Goal: Information Seeking & Learning: Compare options

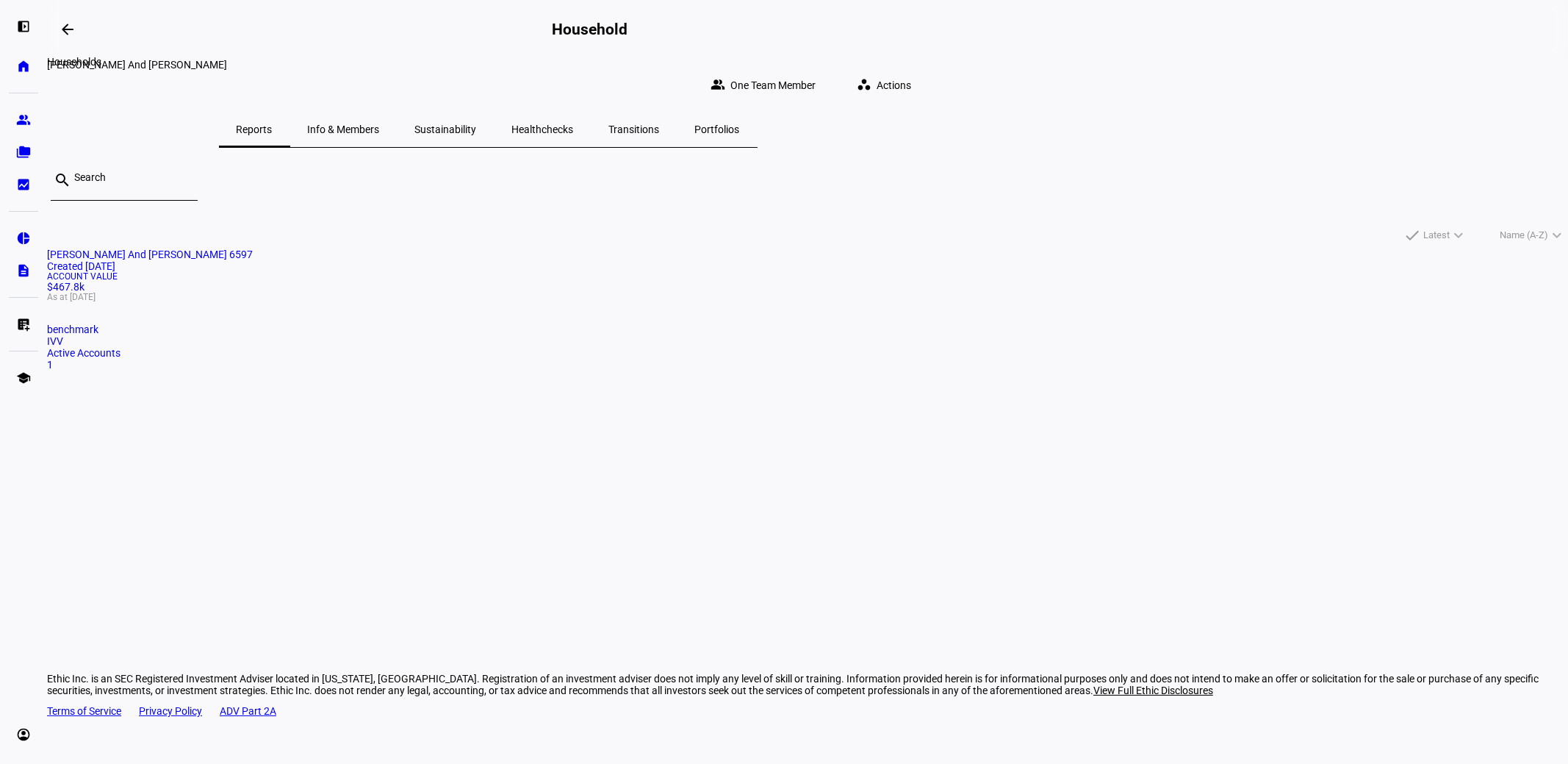
click at [71, 26] on mat-icon "arrow_backwards" at bounding box center [67, 29] width 18 height 18
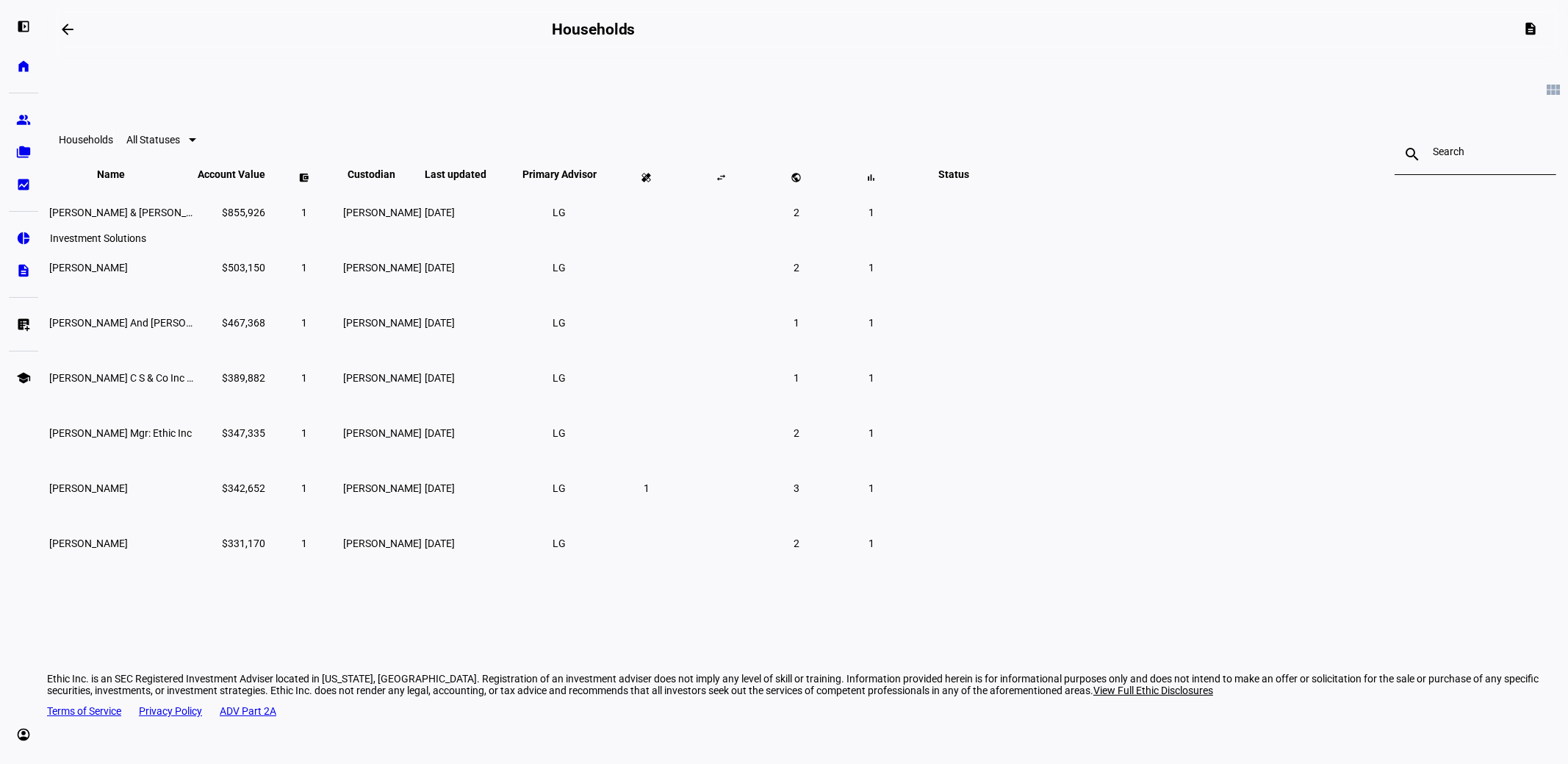
click at [26, 234] on eth-mat-symbol "pie_chart" at bounding box center [23, 238] width 15 height 15
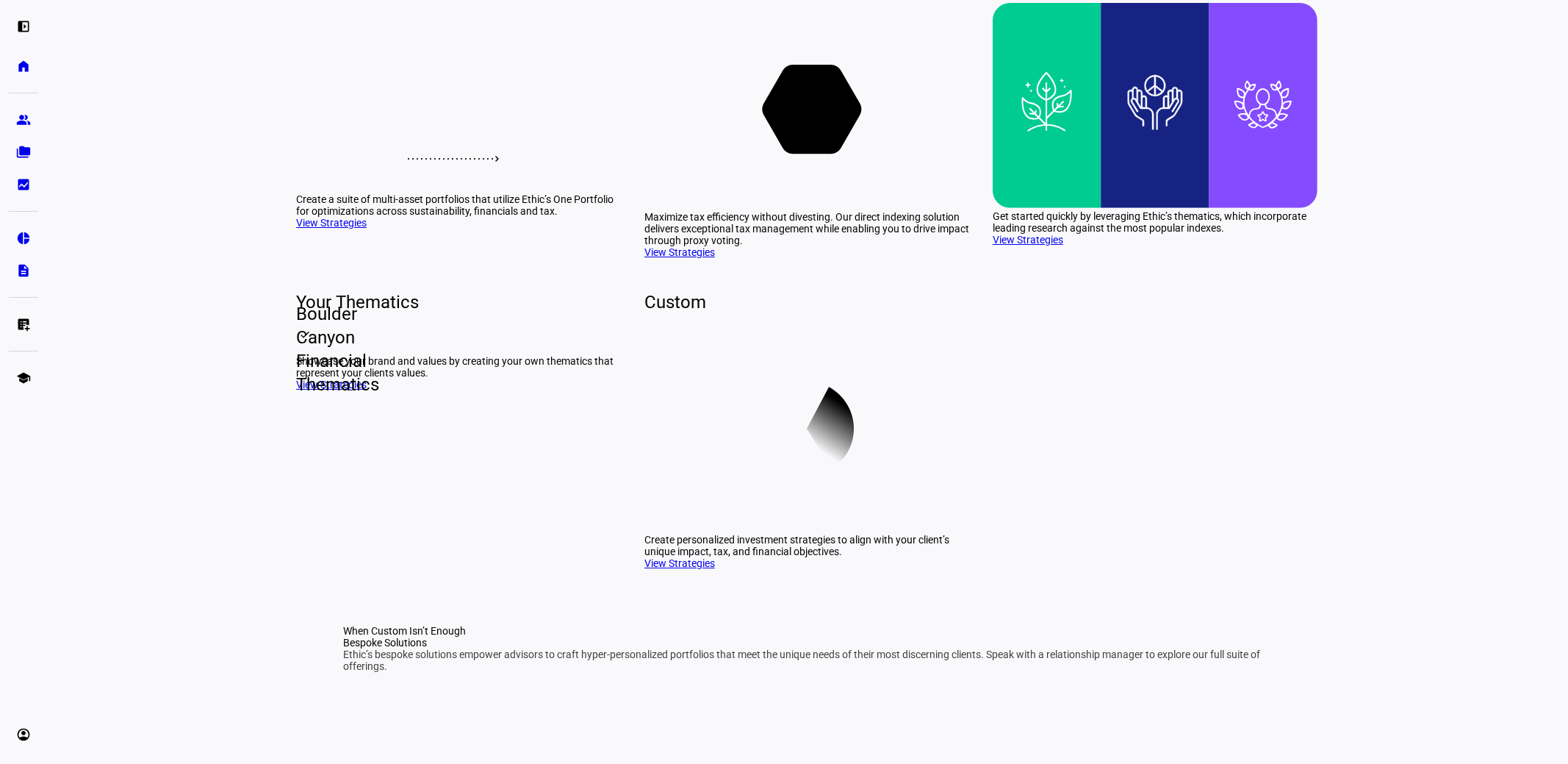
scroll to position [220, 0]
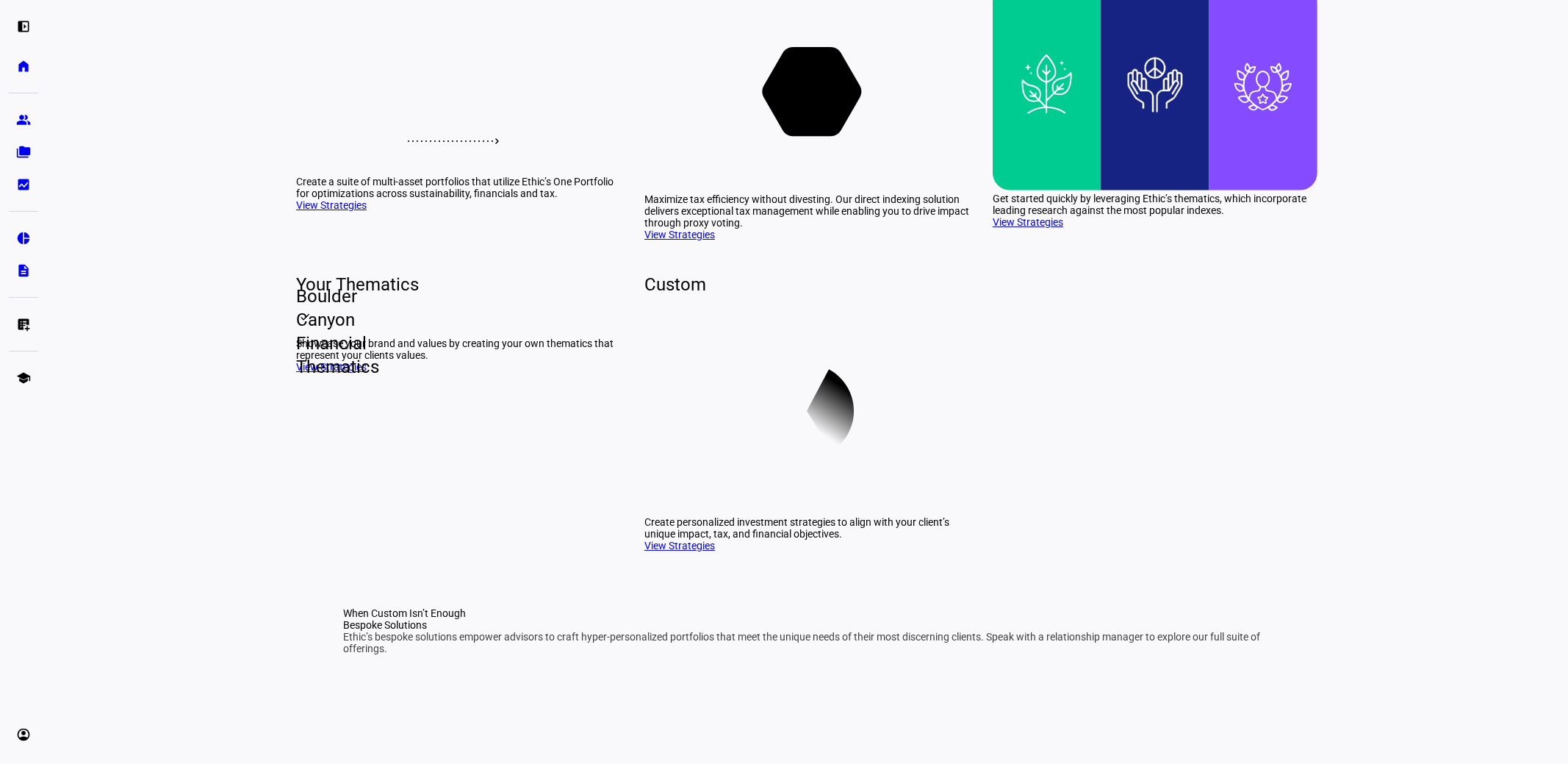
click at [362, 211] on link "View Strategies" at bounding box center [332, 205] width 71 height 12
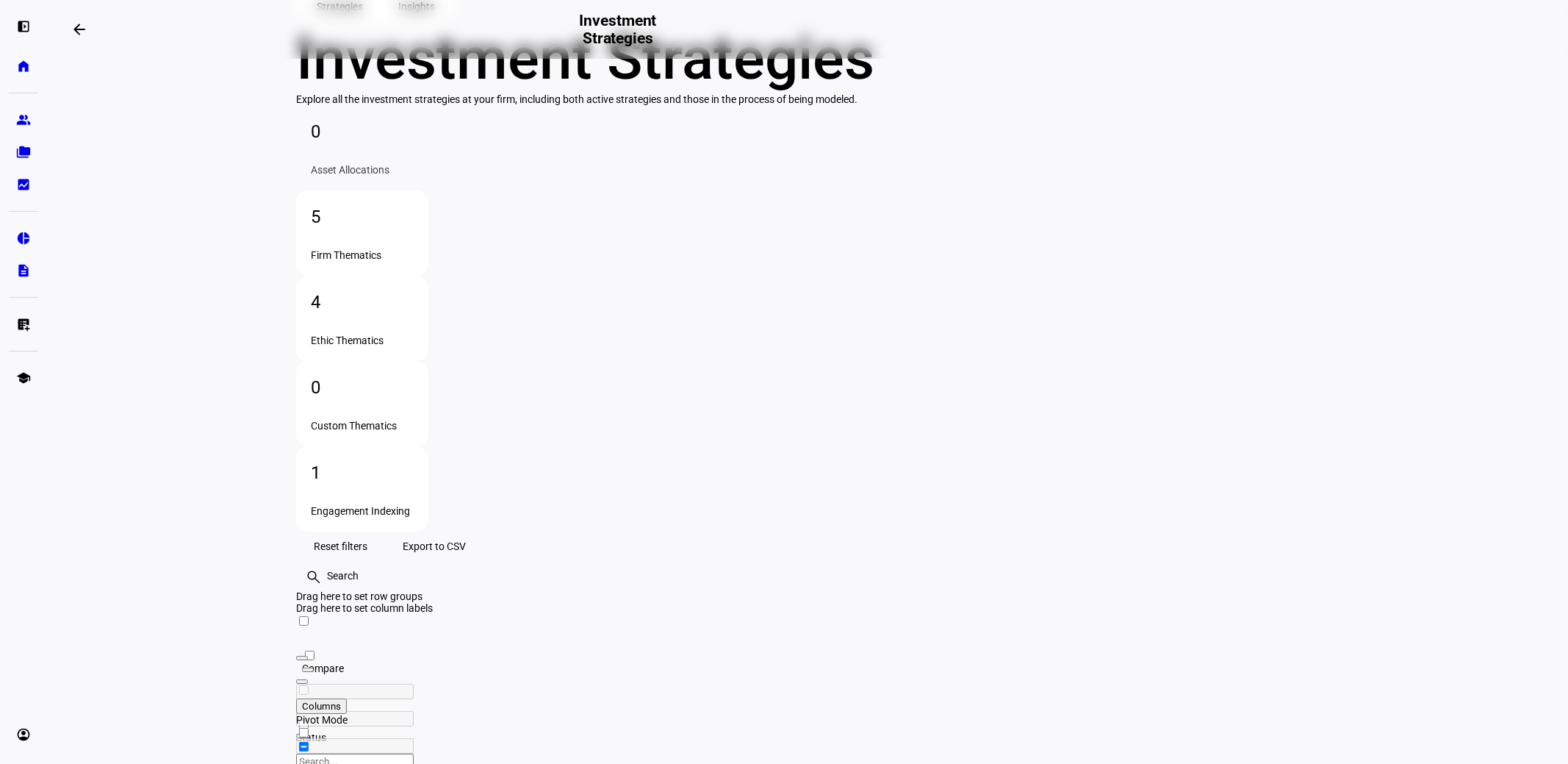
scroll to position [72, 0]
click at [414, 259] on div "Firm Thematics" at bounding box center [362, 252] width 103 height 12
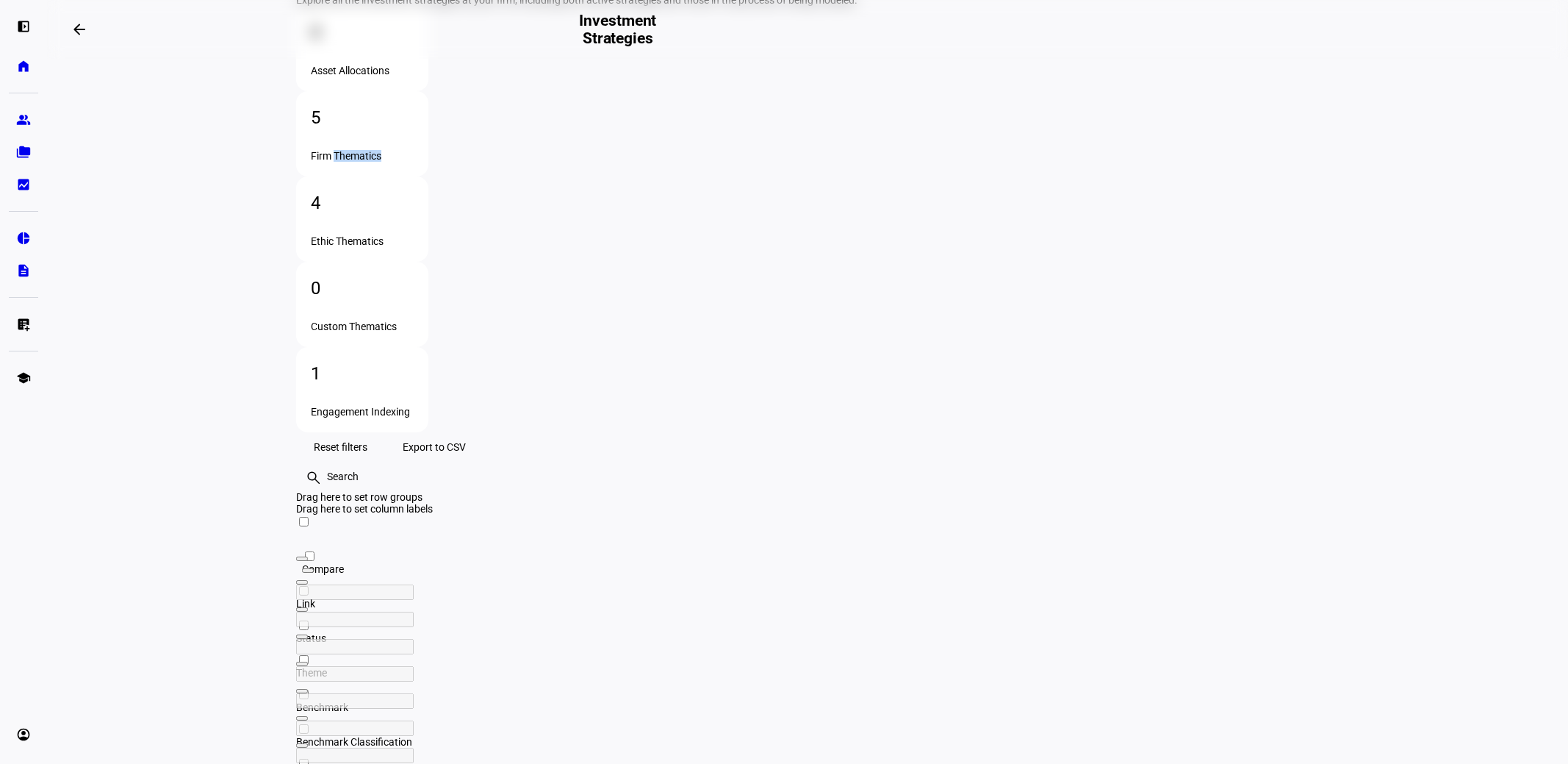
scroll to position [170, 0]
click at [414, 234] on div "Ethic Thematics" at bounding box center [362, 240] width 103 height 12
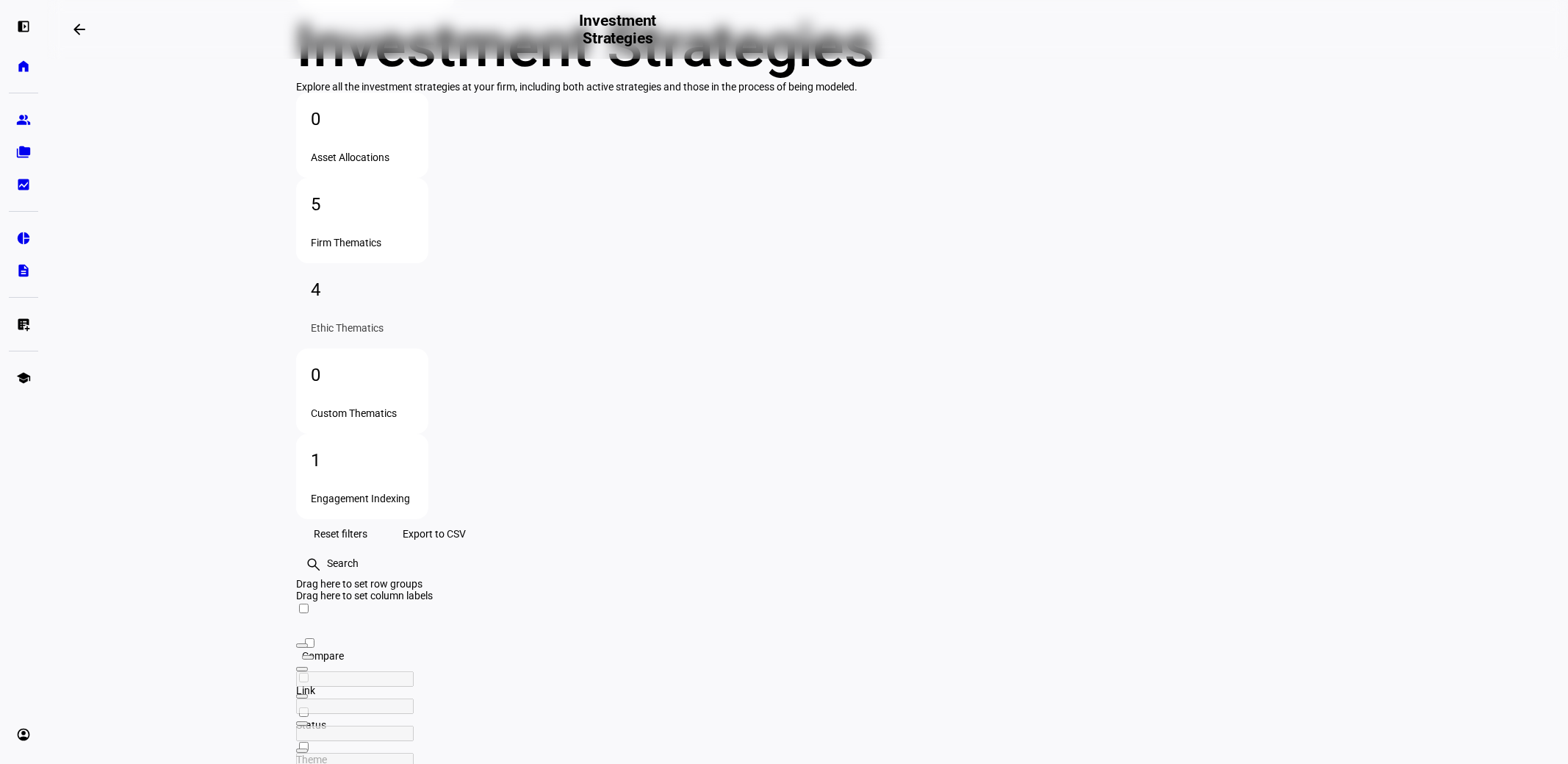
click at [414, 407] on div "Custom Thematics" at bounding box center [362, 413] width 103 height 12
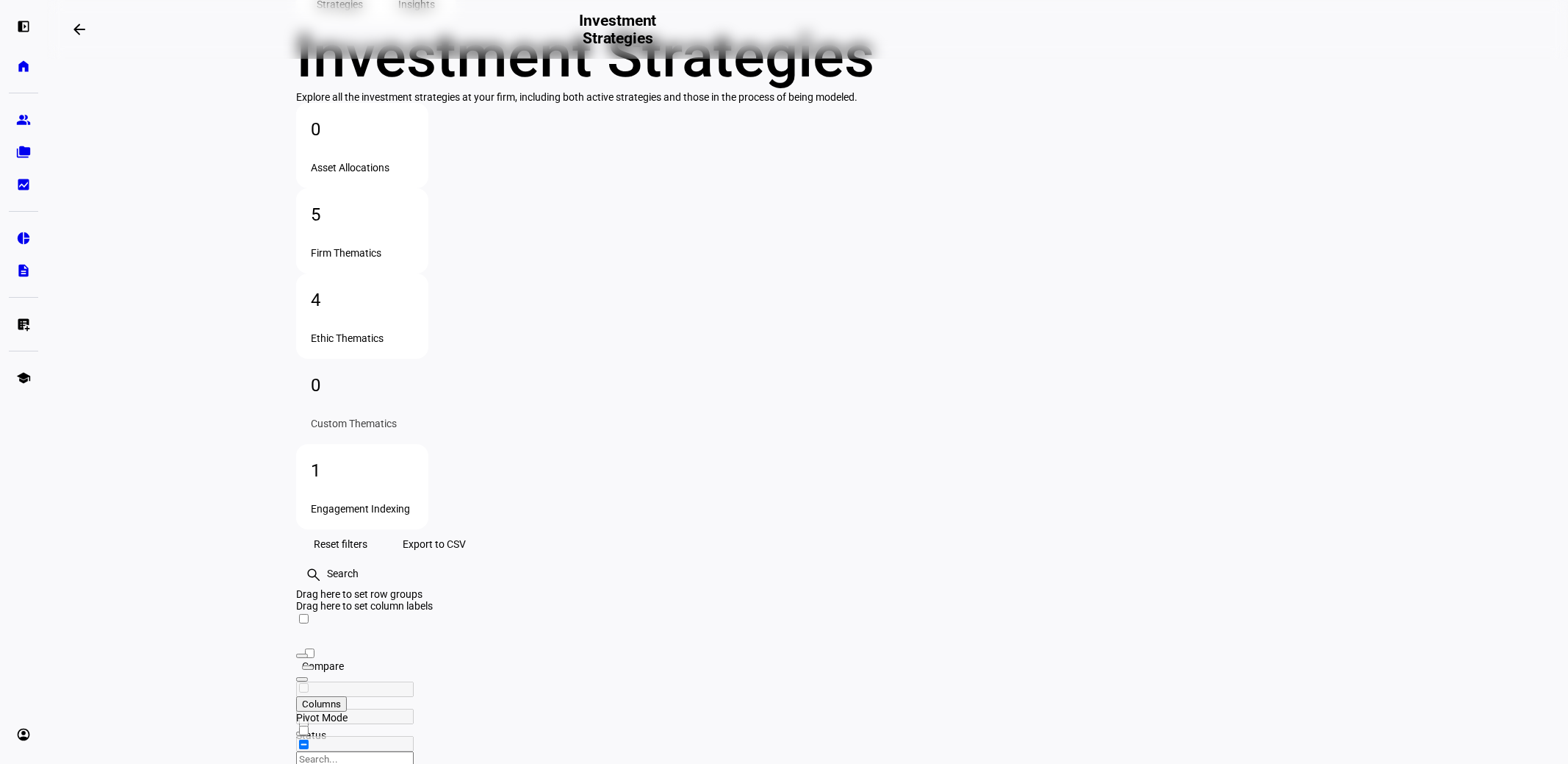
click at [414, 502] on div "Engagement Indexing" at bounding box center [362, 508] width 103 height 12
click at [429, 274] on div "5 Firm Thematics" at bounding box center [362, 230] width 133 height 85
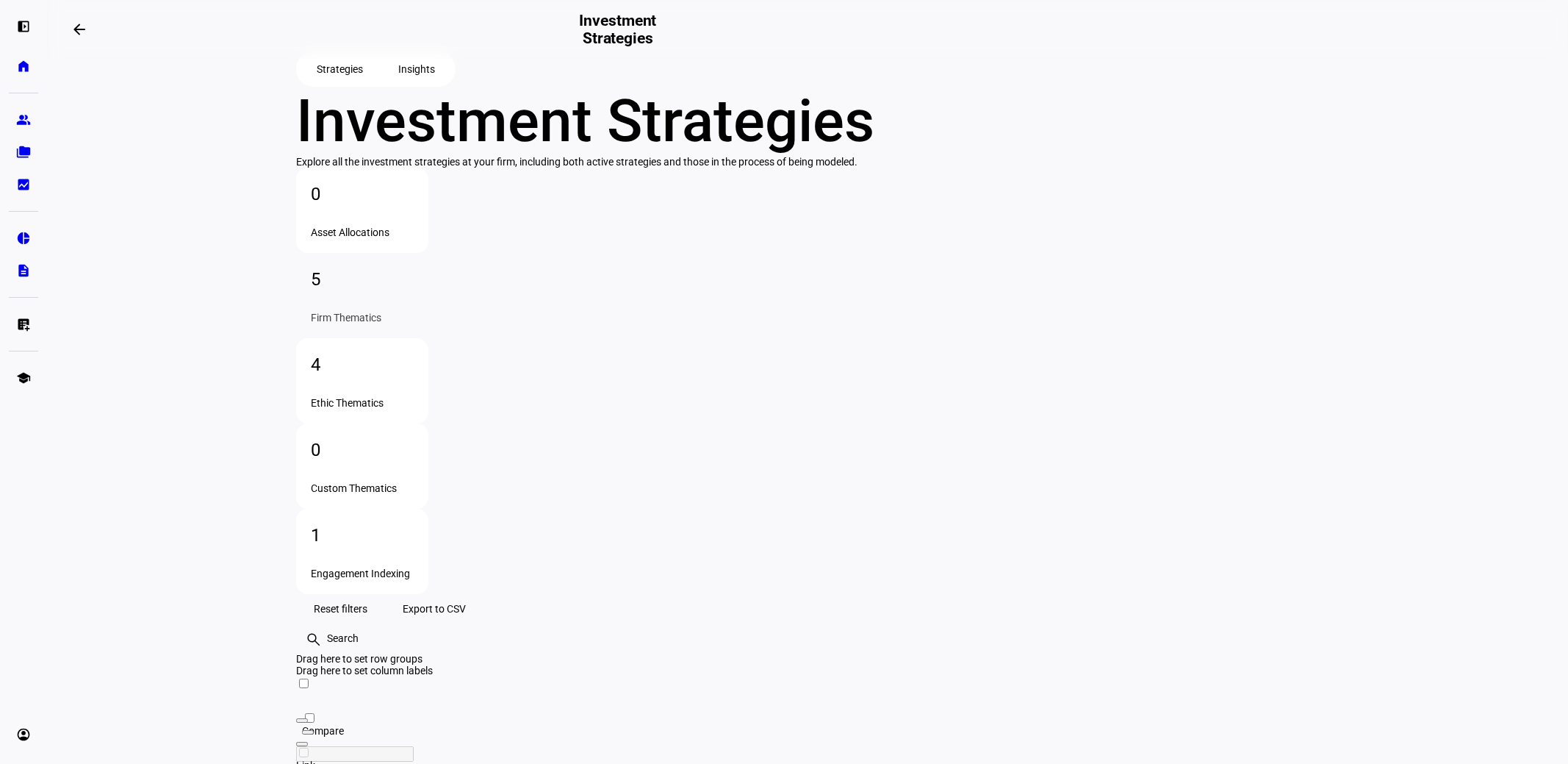
scroll to position [0, 0]
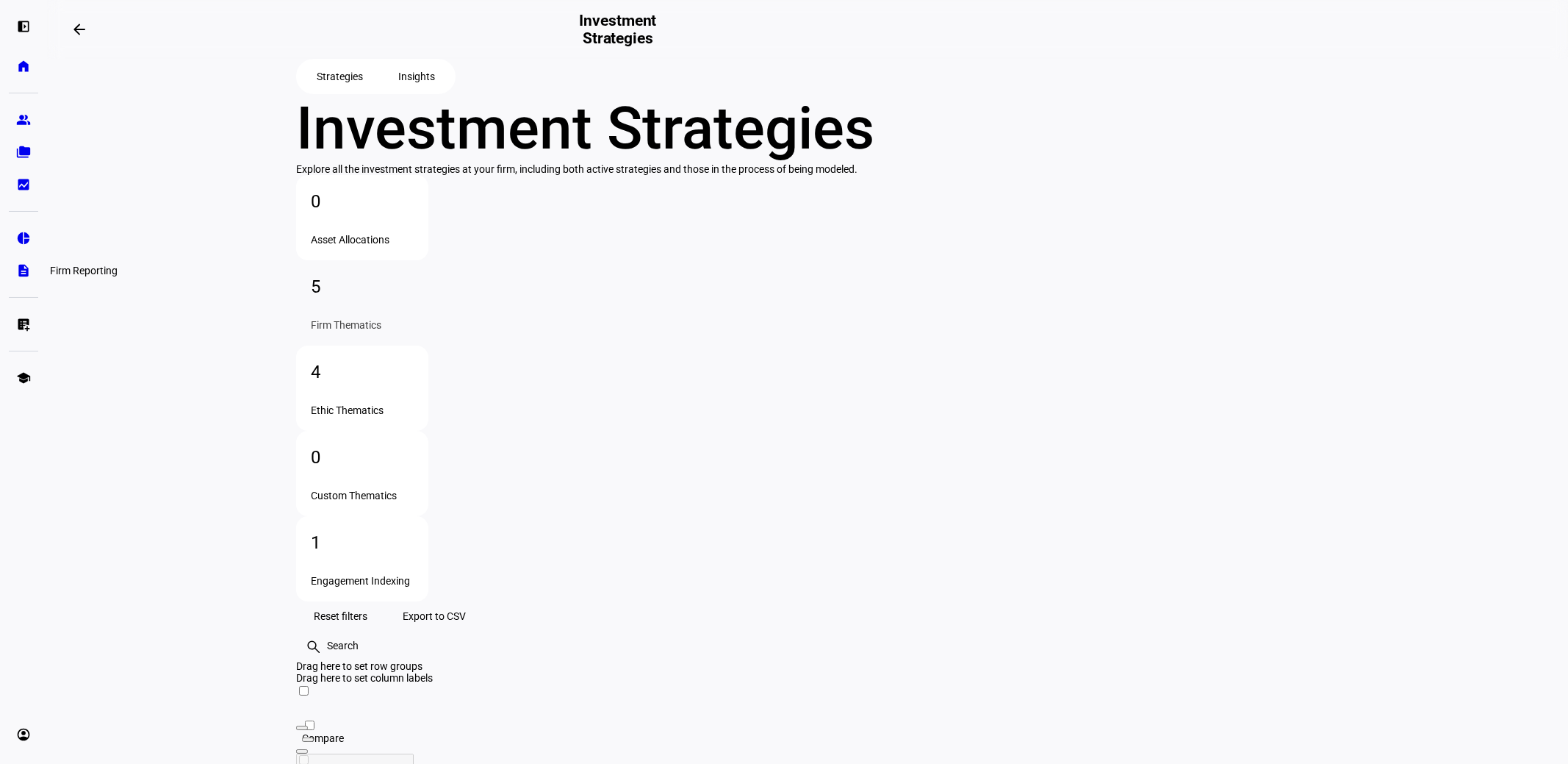
click at [24, 271] on eth-mat-symbol "description" at bounding box center [23, 271] width 15 height 15
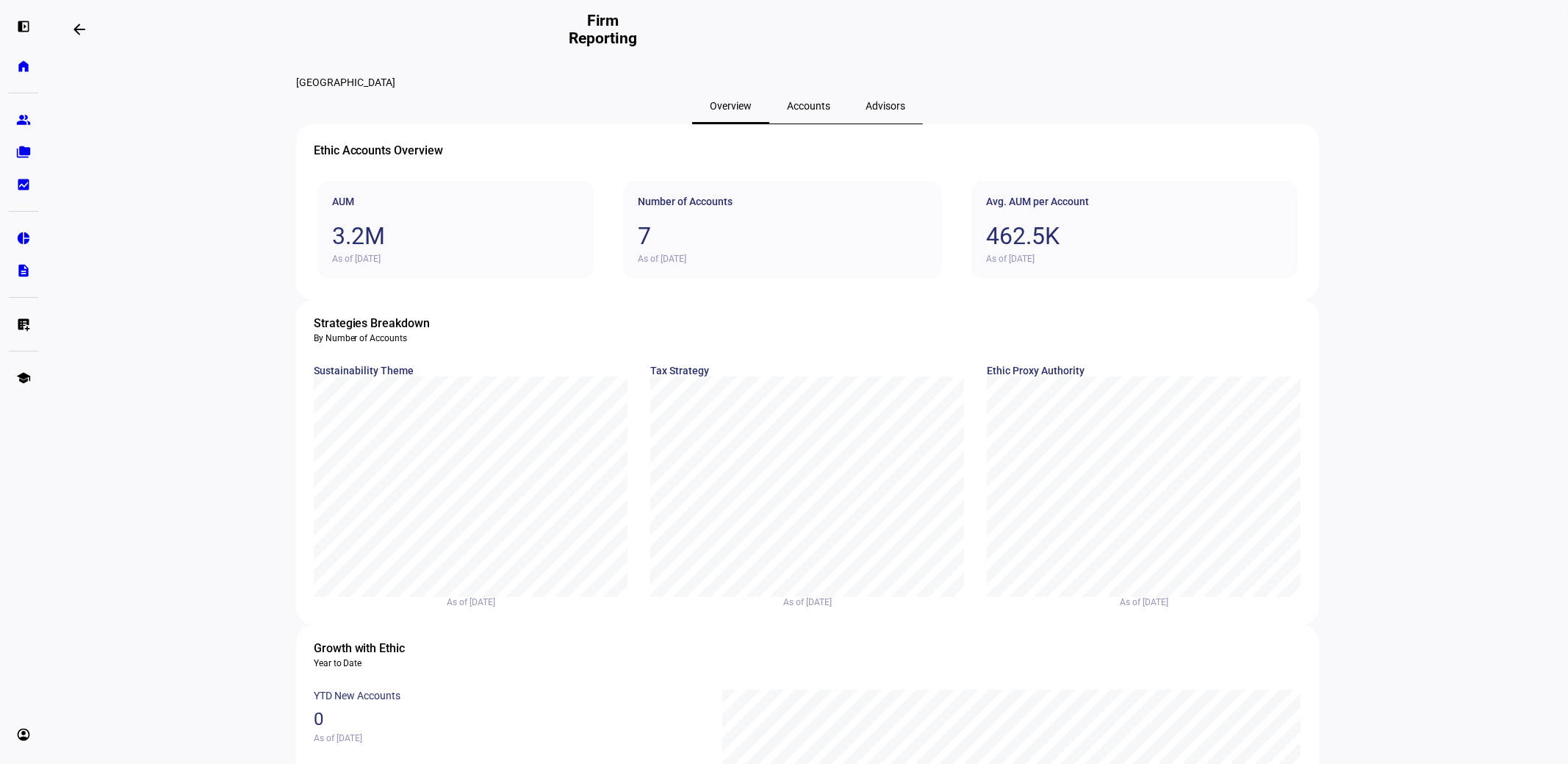
click at [798, 111] on span "Accounts" at bounding box center [809, 106] width 43 height 10
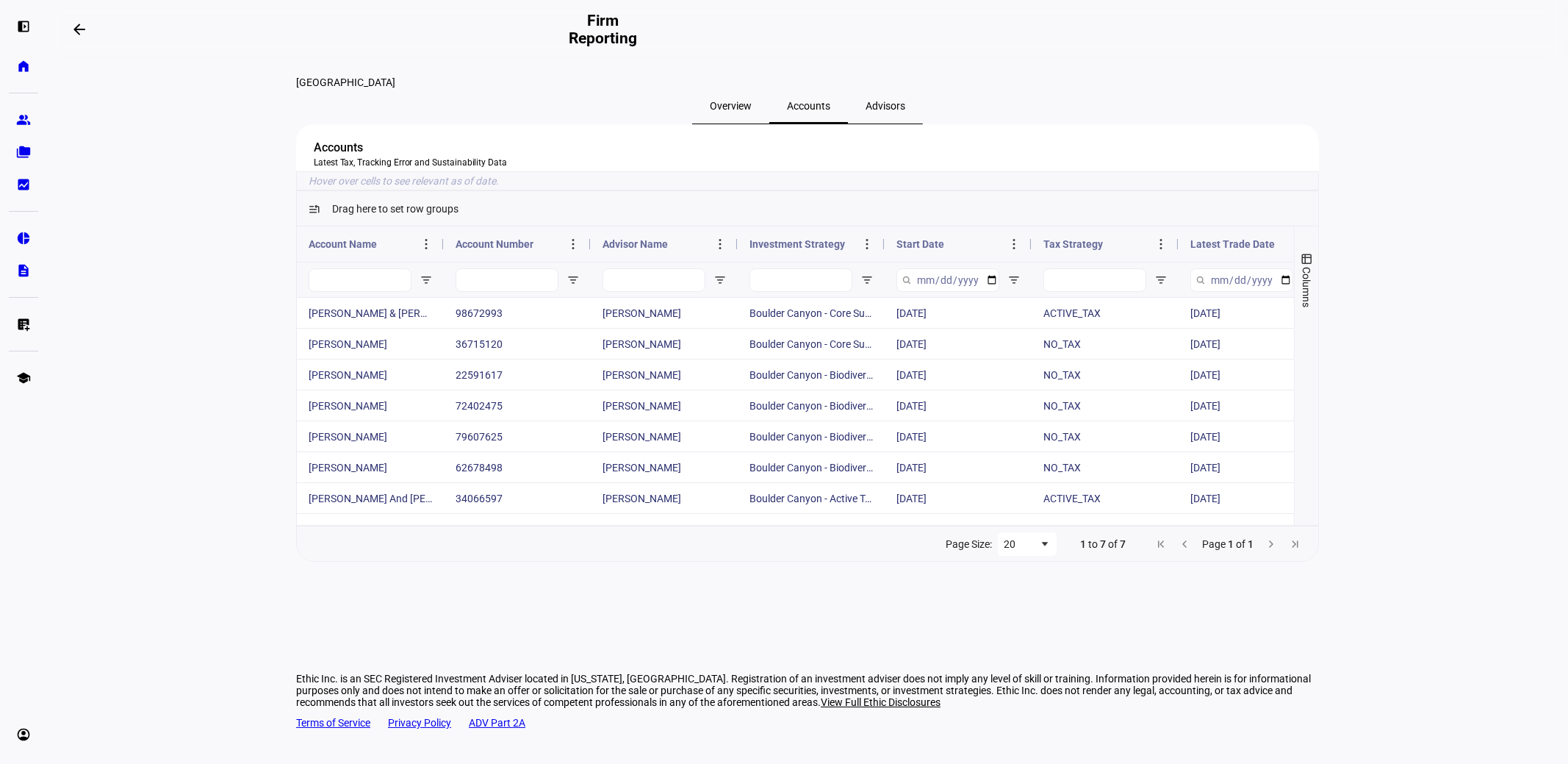
click at [883, 111] on span "Advisors" at bounding box center [885, 106] width 39 height 10
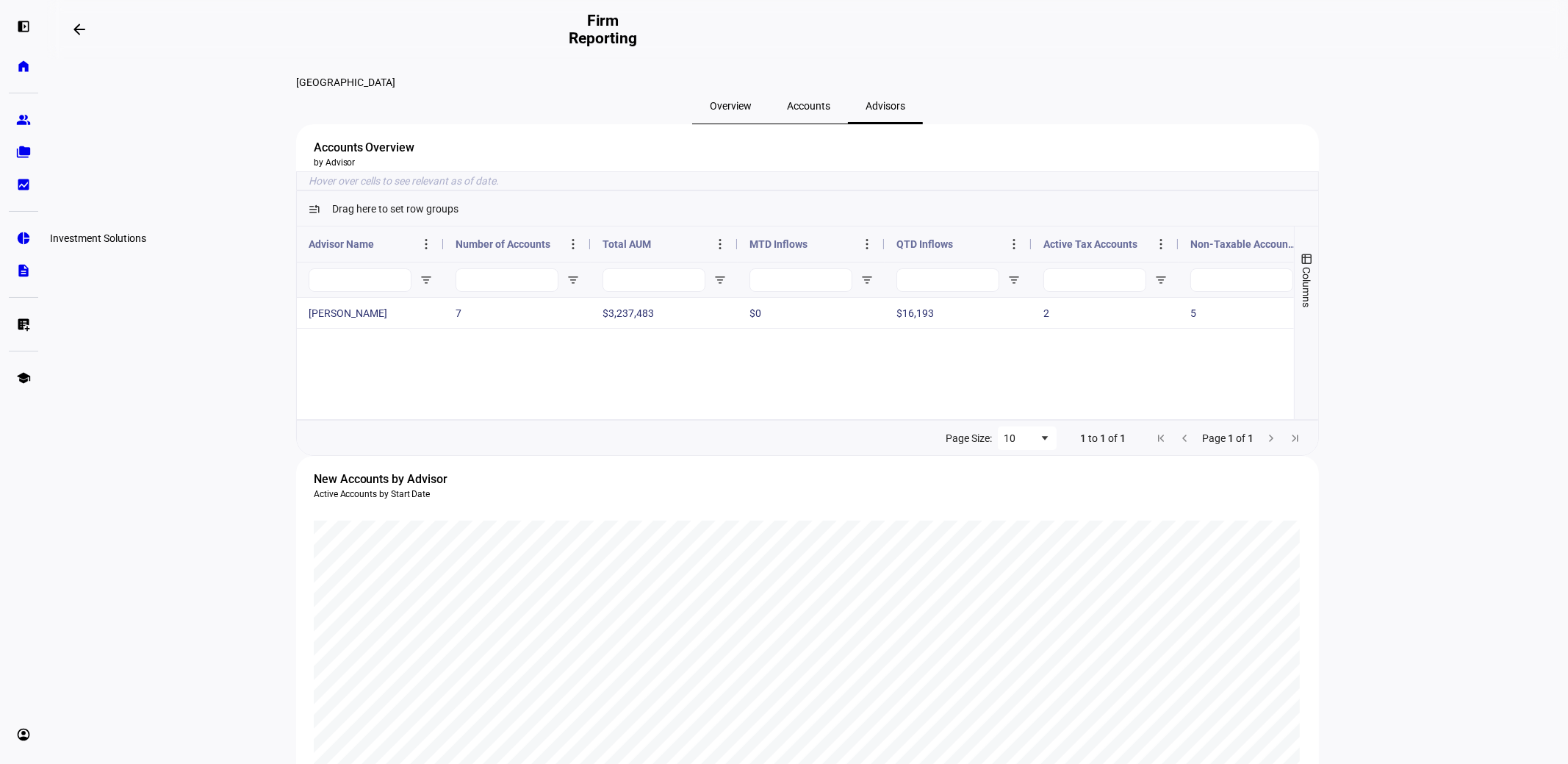
click at [21, 235] on eth-mat-symbol "pie_chart" at bounding box center [23, 238] width 15 height 15
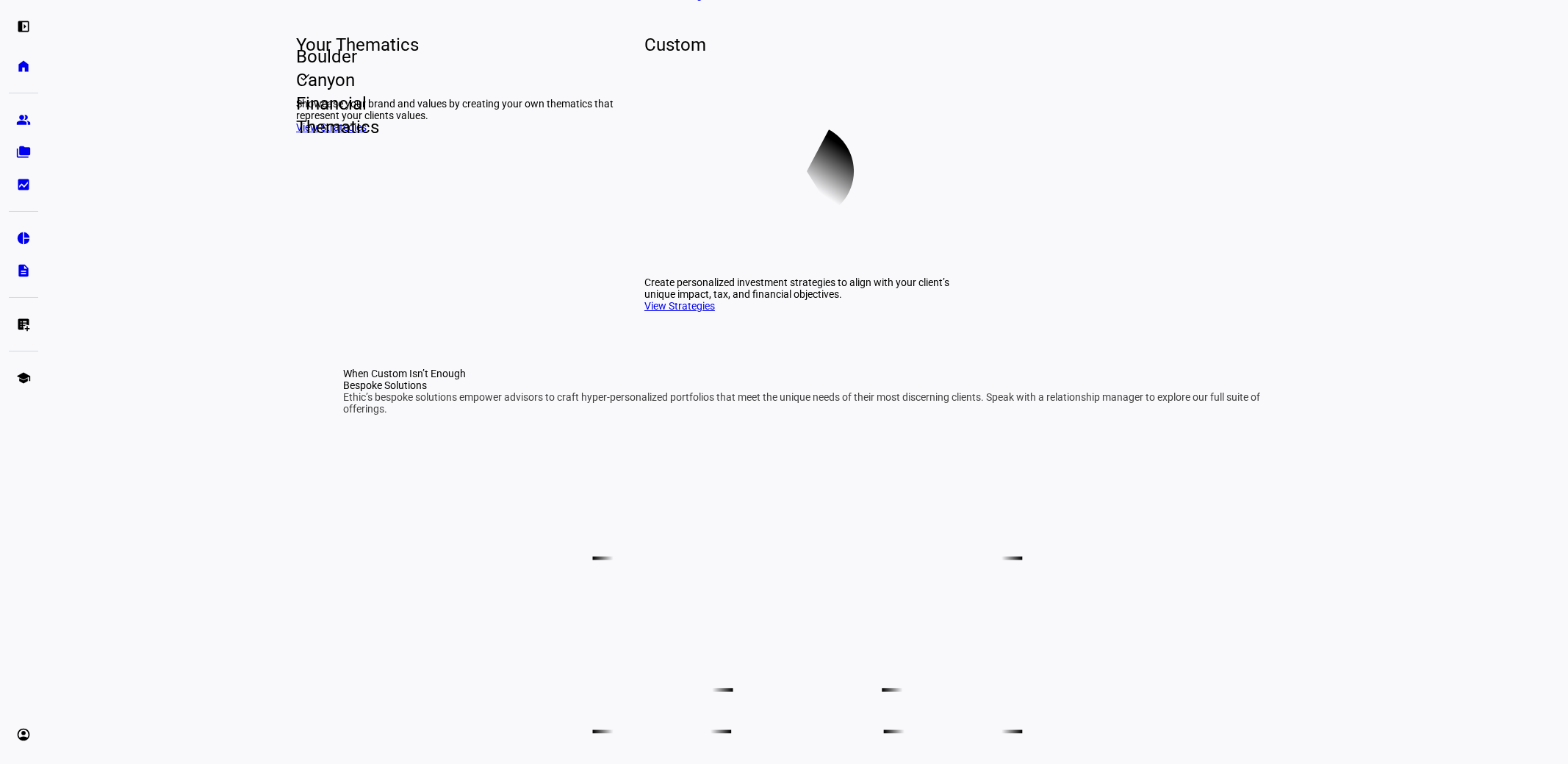
scroll to position [465, 0]
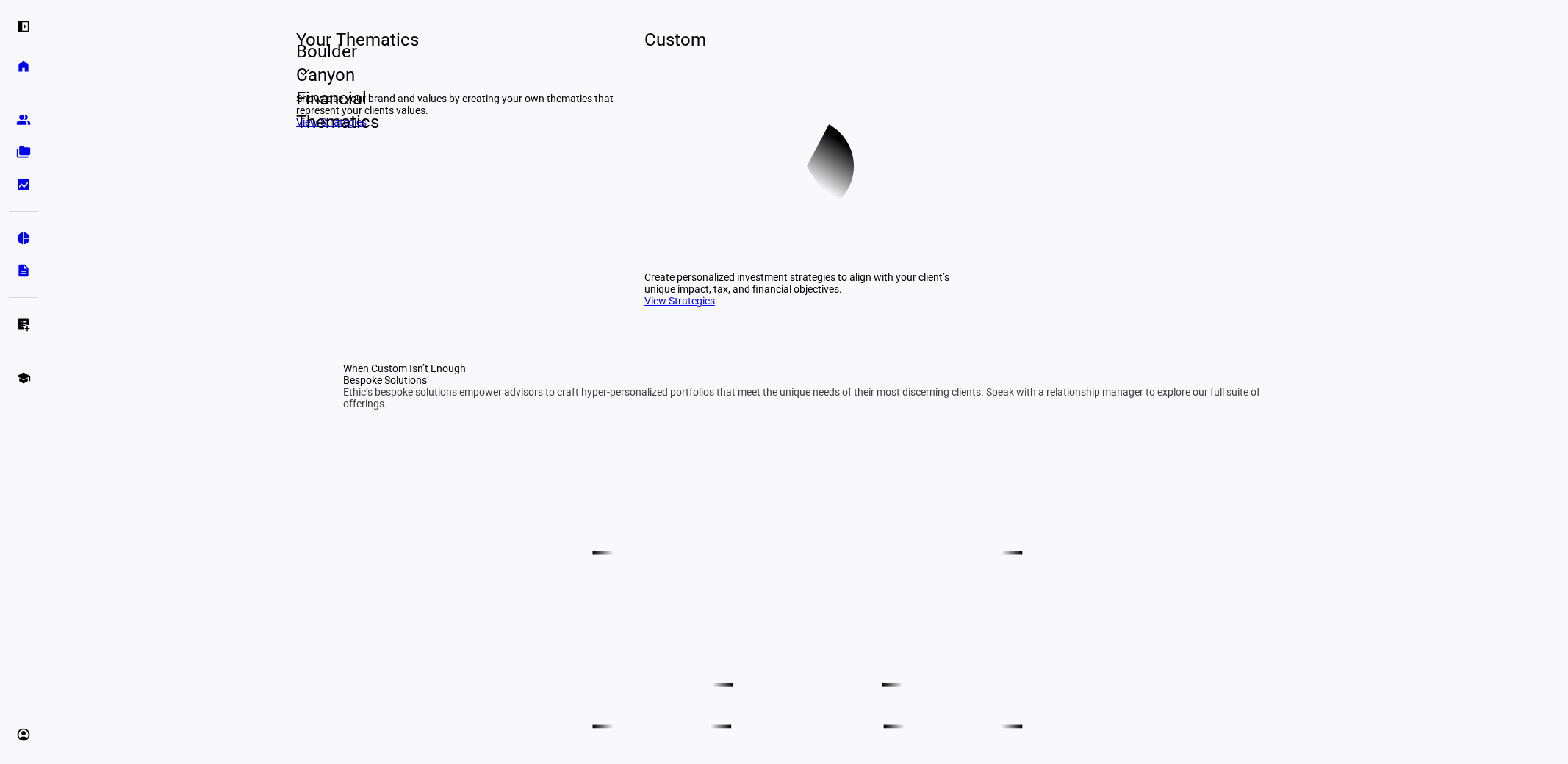
click at [308, 134] on span "Boulder Canyon Financial Thematics" at bounding box center [296, 86] width 23 height 94
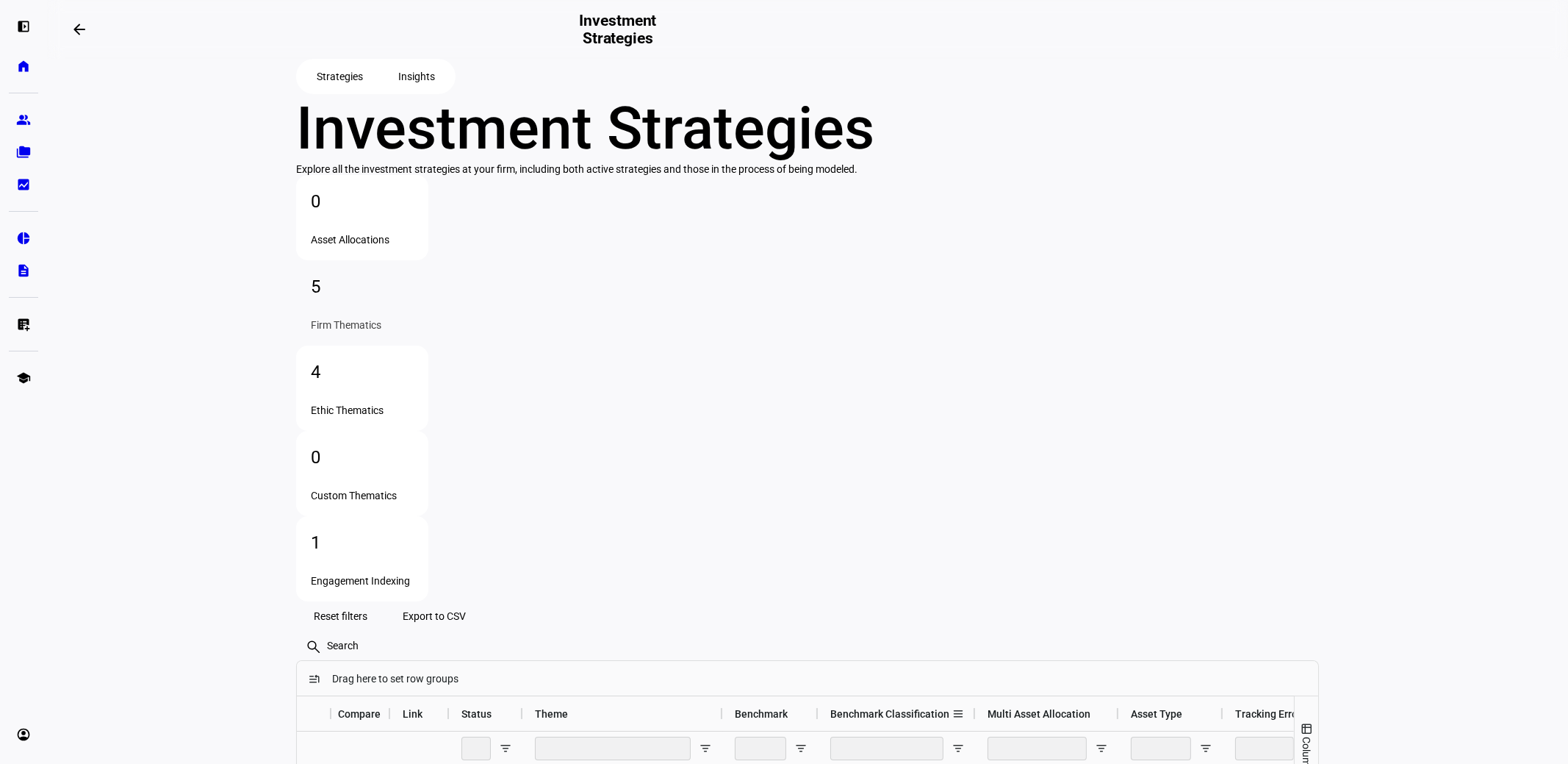
click at [864, 708] on span "Benchmark Classification" at bounding box center [889, 714] width 119 height 12
click at [755, 708] on span "Benchmark" at bounding box center [761, 714] width 53 height 12
click at [535, 708] on span "Theme" at bounding box center [551, 714] width 33 height 12
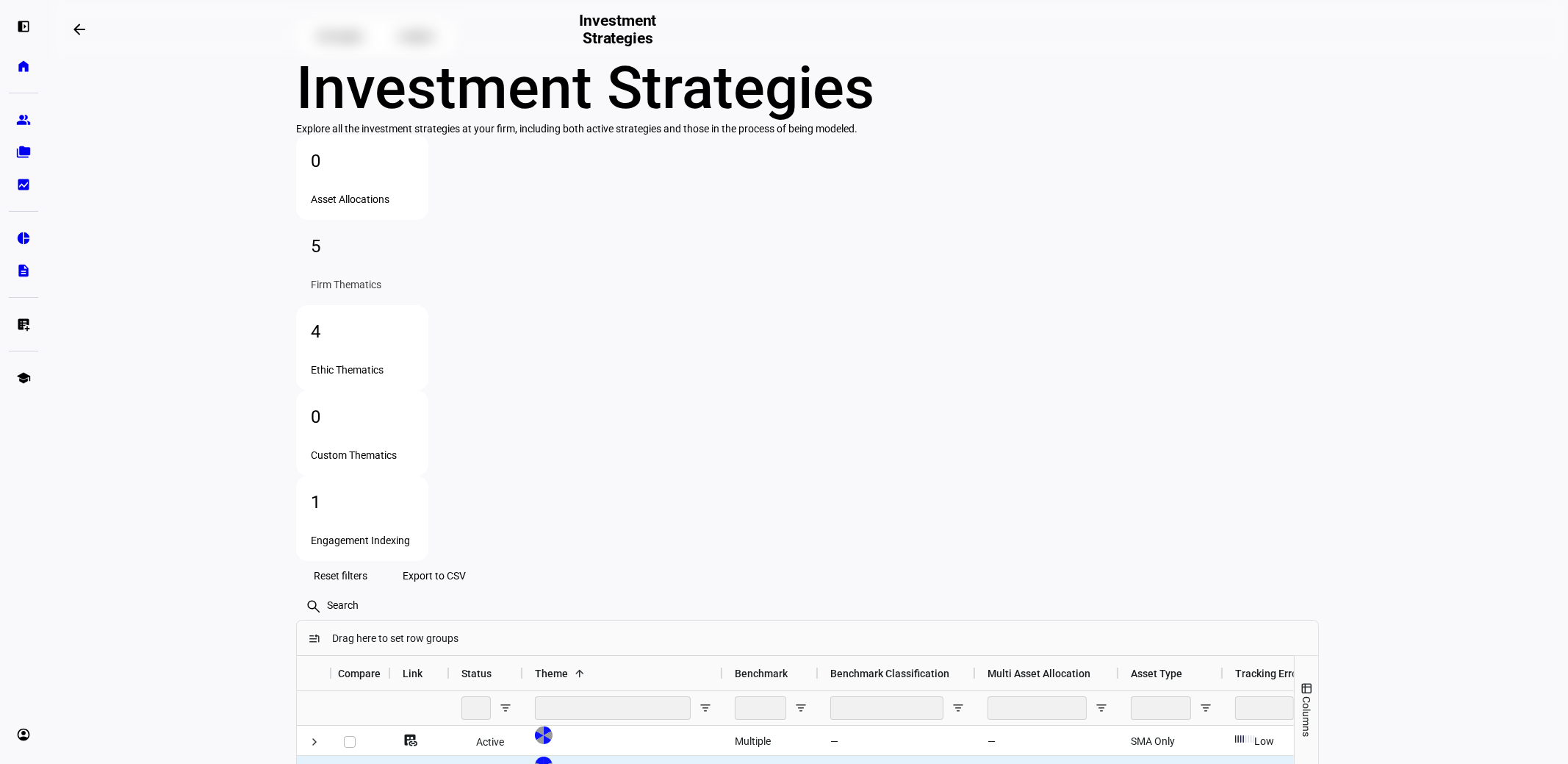
scroll to position [49, 0]
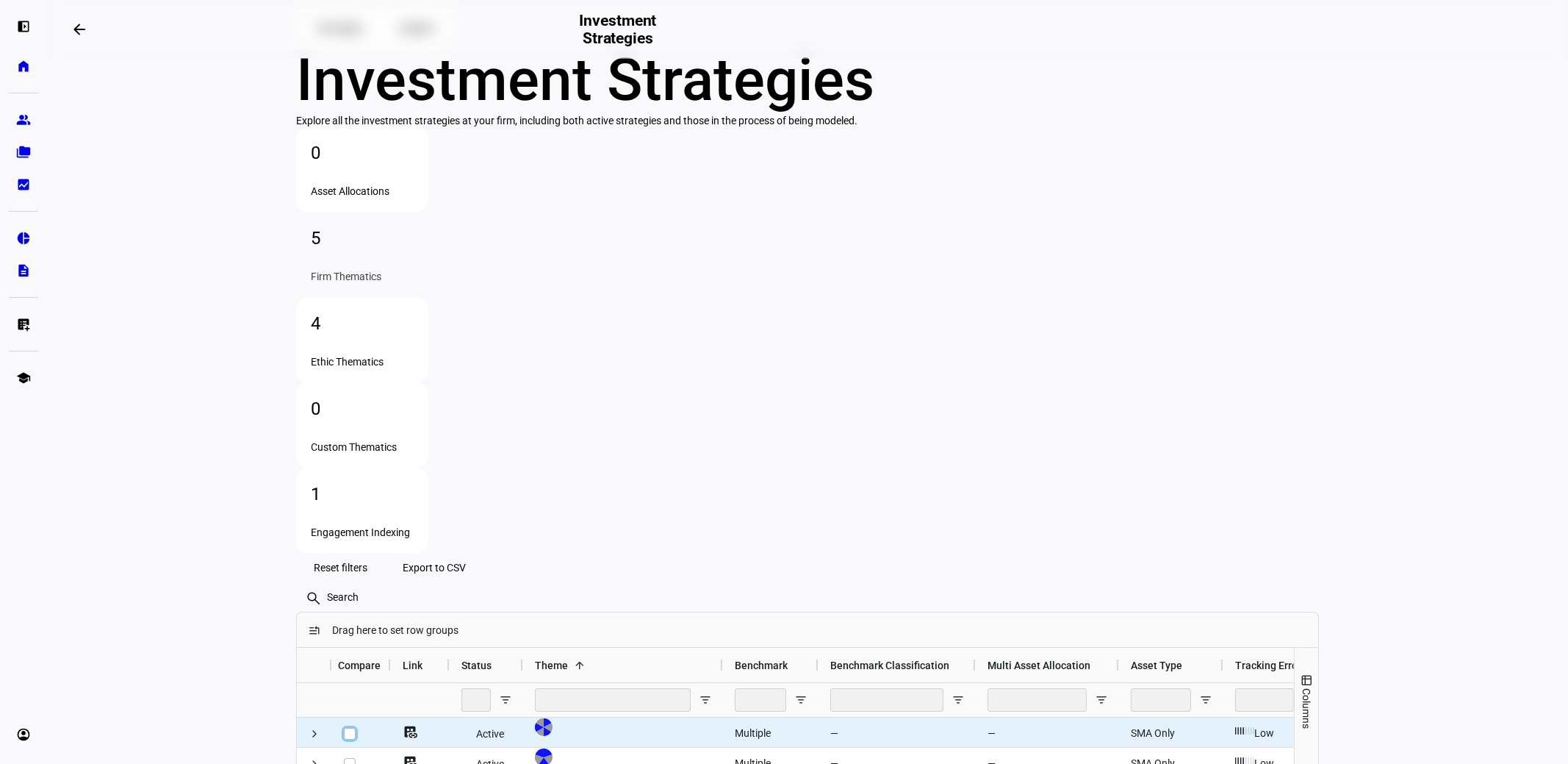
click at [344, 728] on input "Press Space to toggle row selection (unchecked)" at bounding box center [349, 733] width 12 height 12
checkbox input "true"
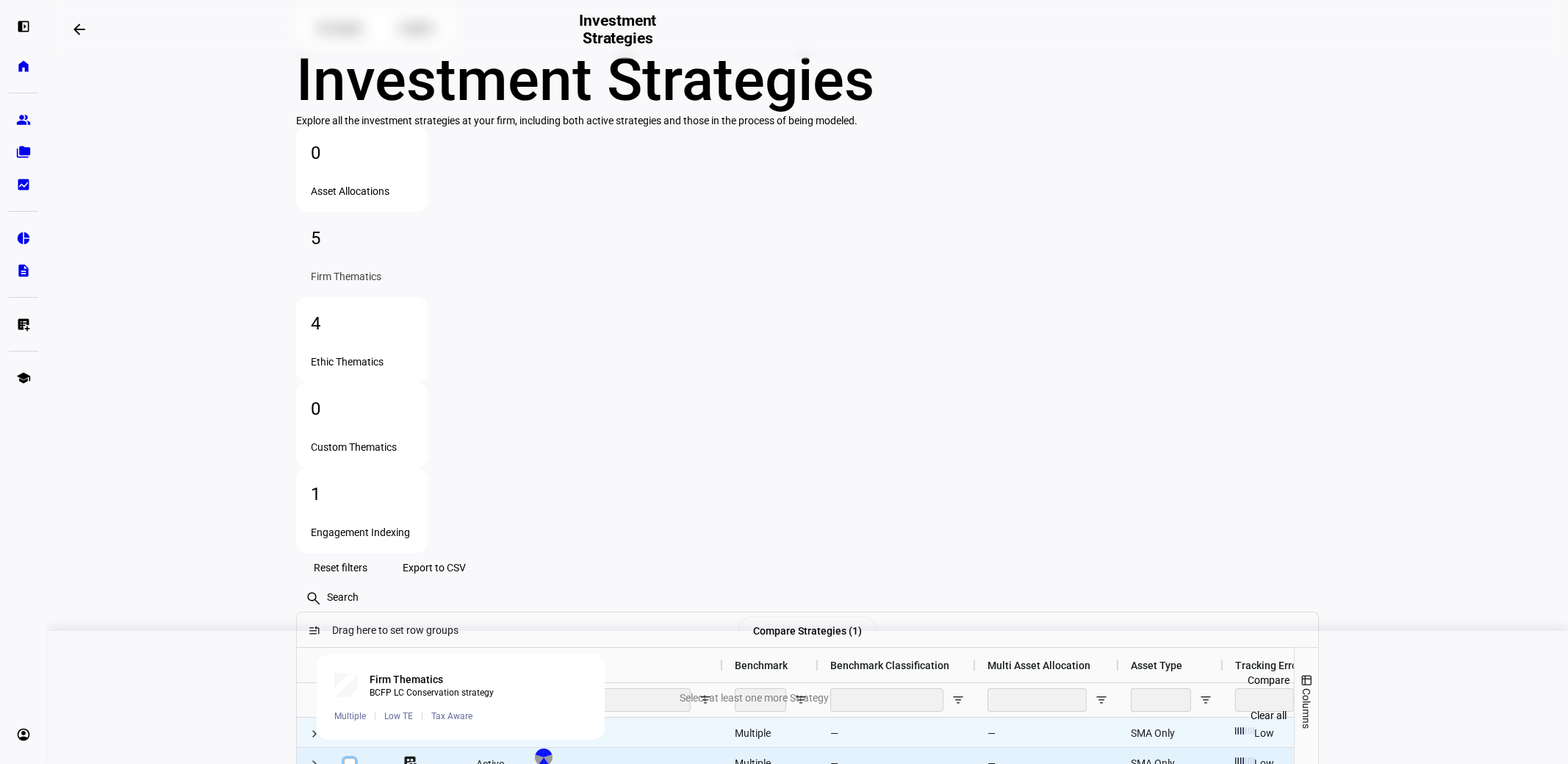
click at [344, 757] on input "Press Space to toggle row selection (unchecked)" at bounding box center [349, 763] width 12 height 12
checkbox input "true"
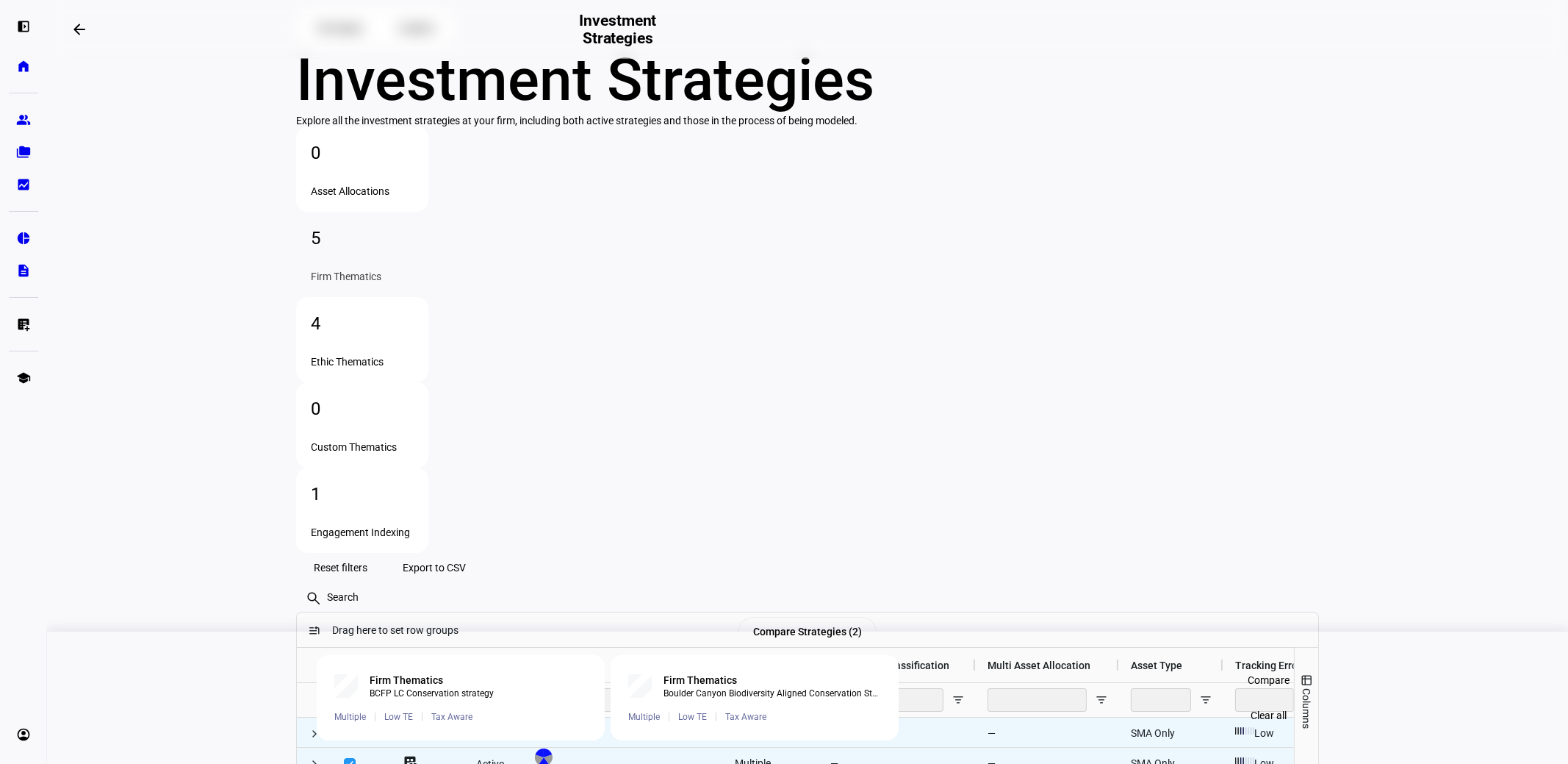
checkbox input "true"
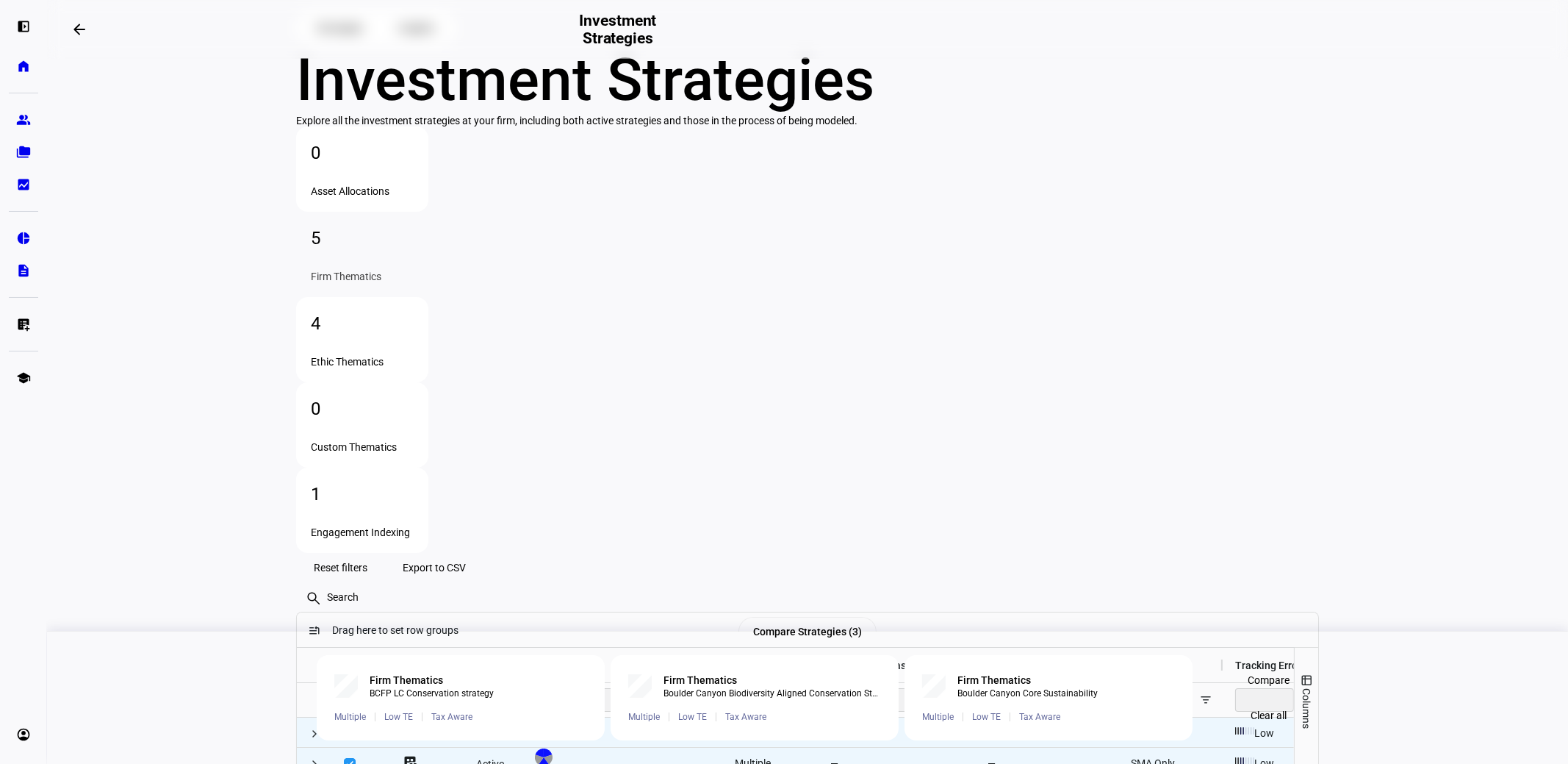
click at [1258, 678] on span "Compare" at bounding box center [1269, 679] width 42 height 29
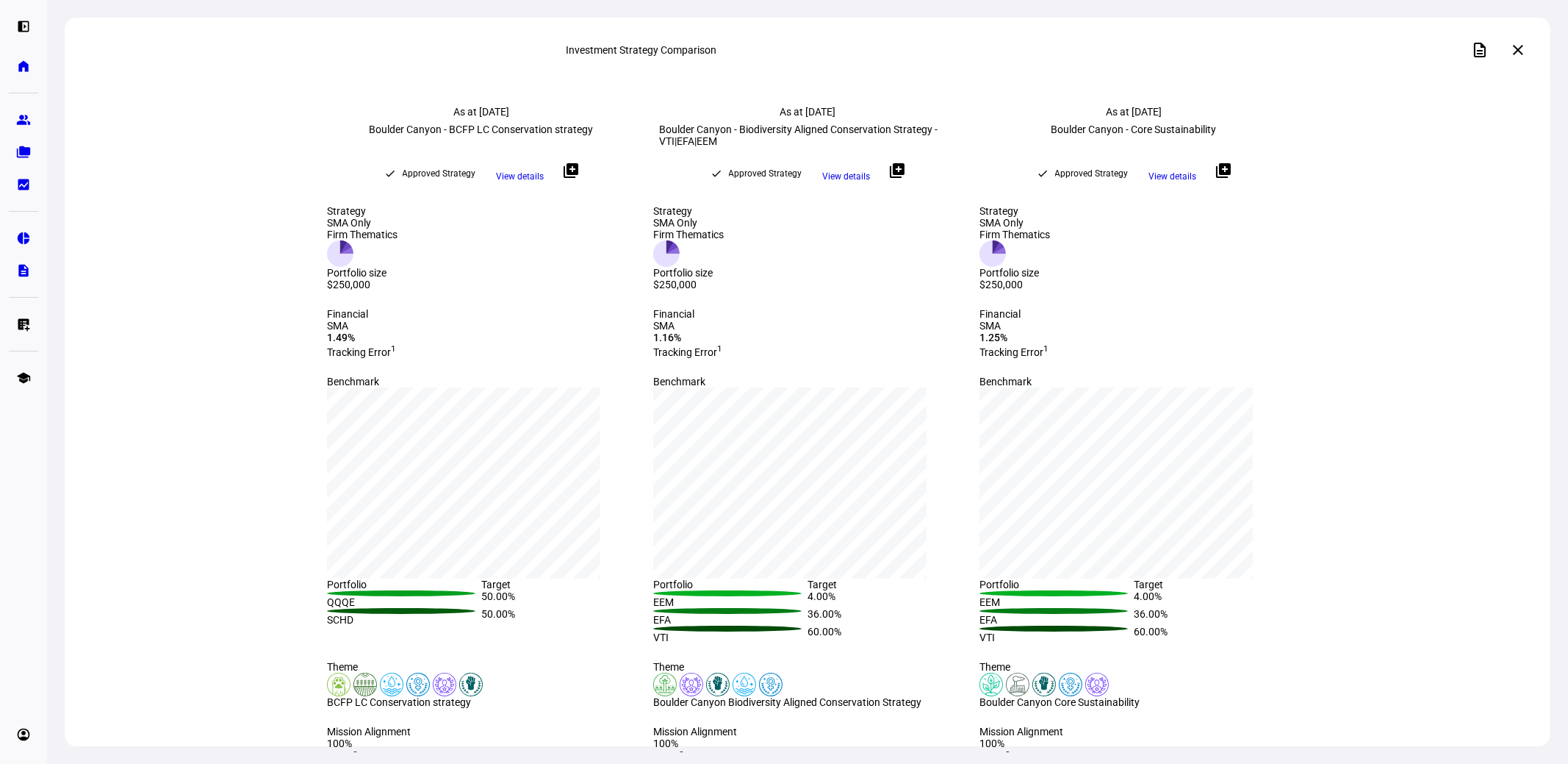
click at [501, 177] on span "View details" at bounding box center [520, 177] width 48 height 22
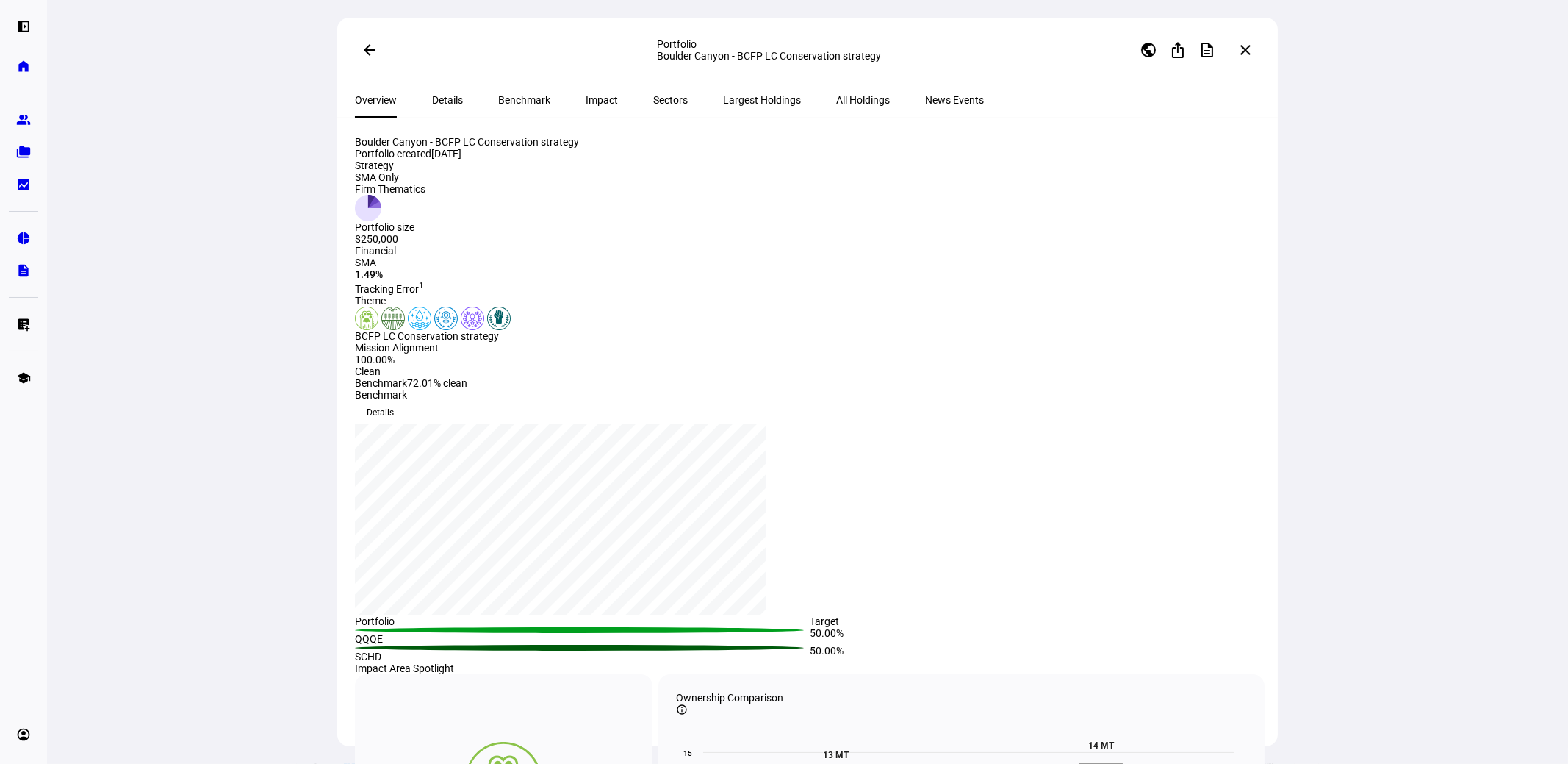
click at [368, 46] on mat-icon "arrow_back" at bounding box center [369, 50] width 18 height 18
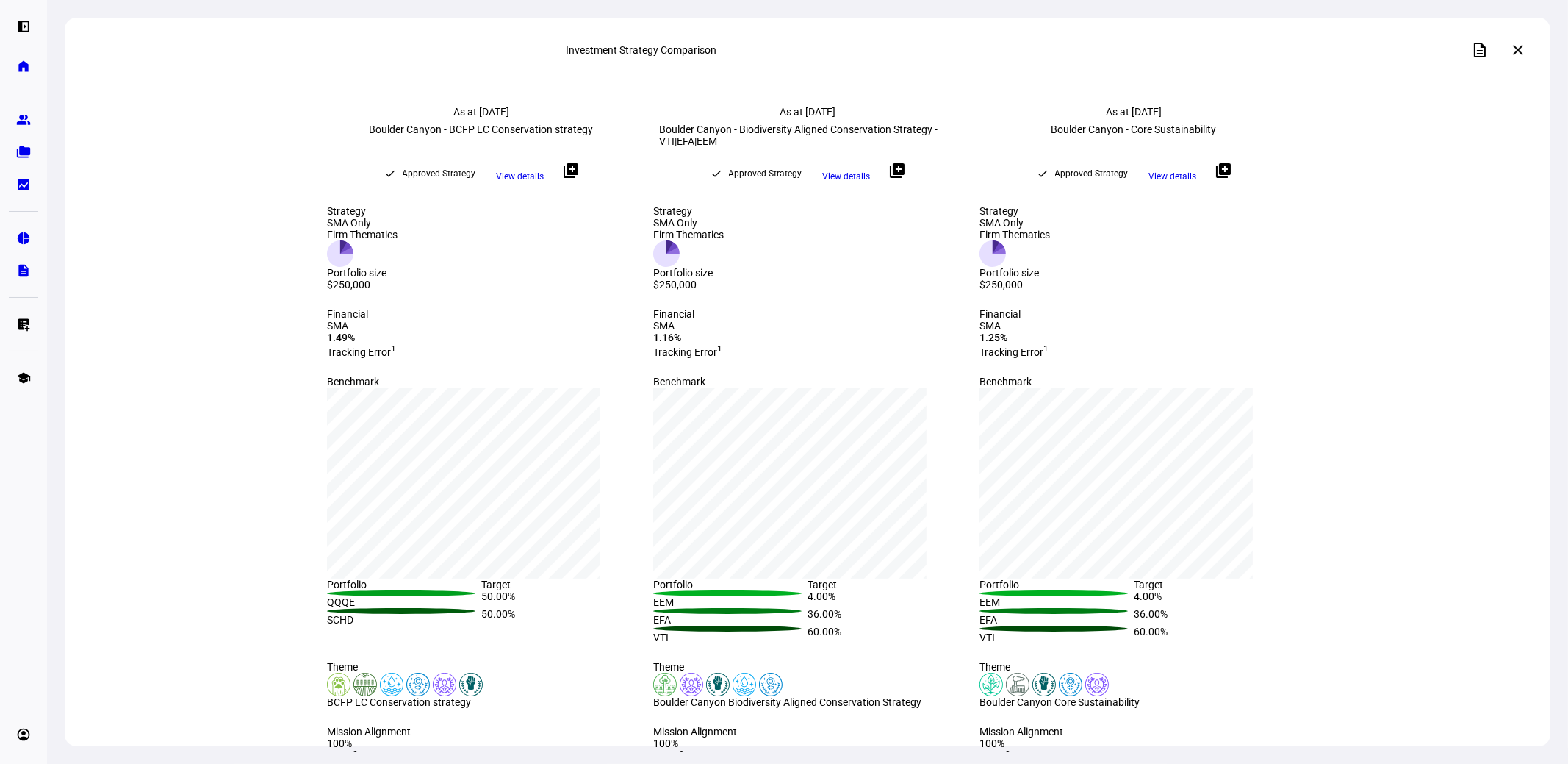
click at [843, 181] on span "View details" at bounding box center [846, 177] width 48 height 22
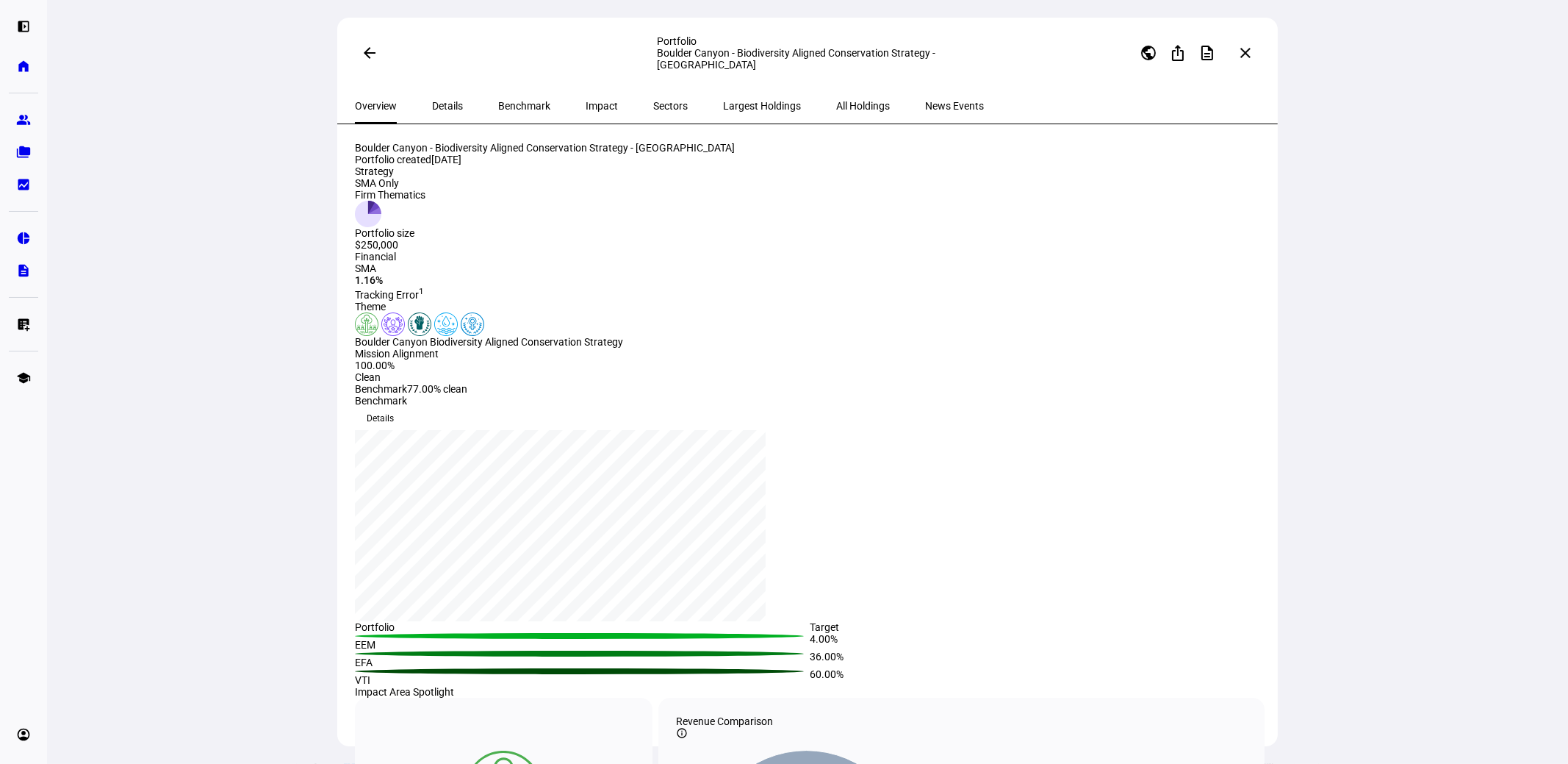
click at [371, 59] on mat-icon "arrow_back" at bounding box center [369, 52] width 18 height 18
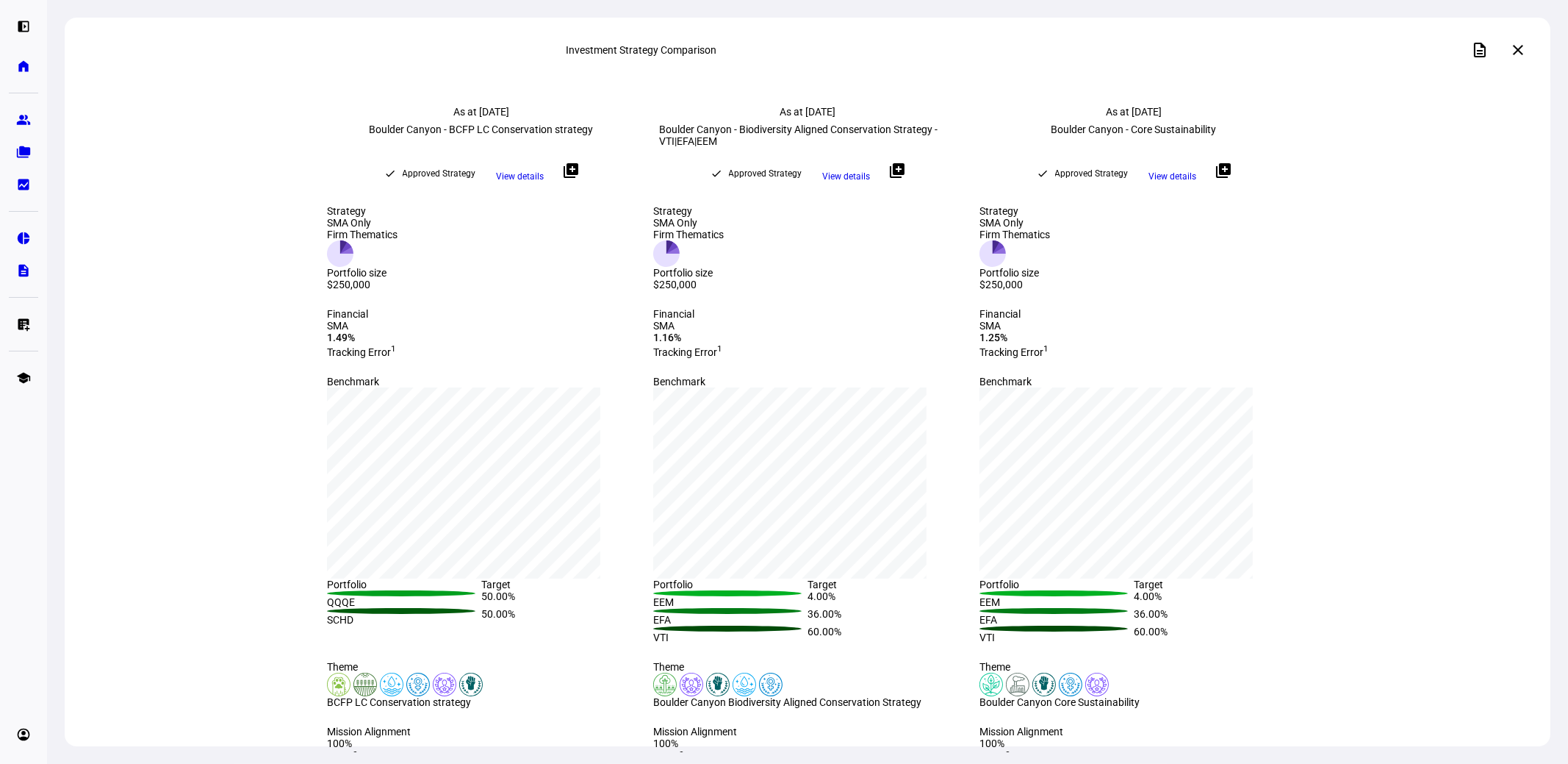
click at [1165, 183] on span "View details" at bounding box center [1173, 177] width 48 height 22
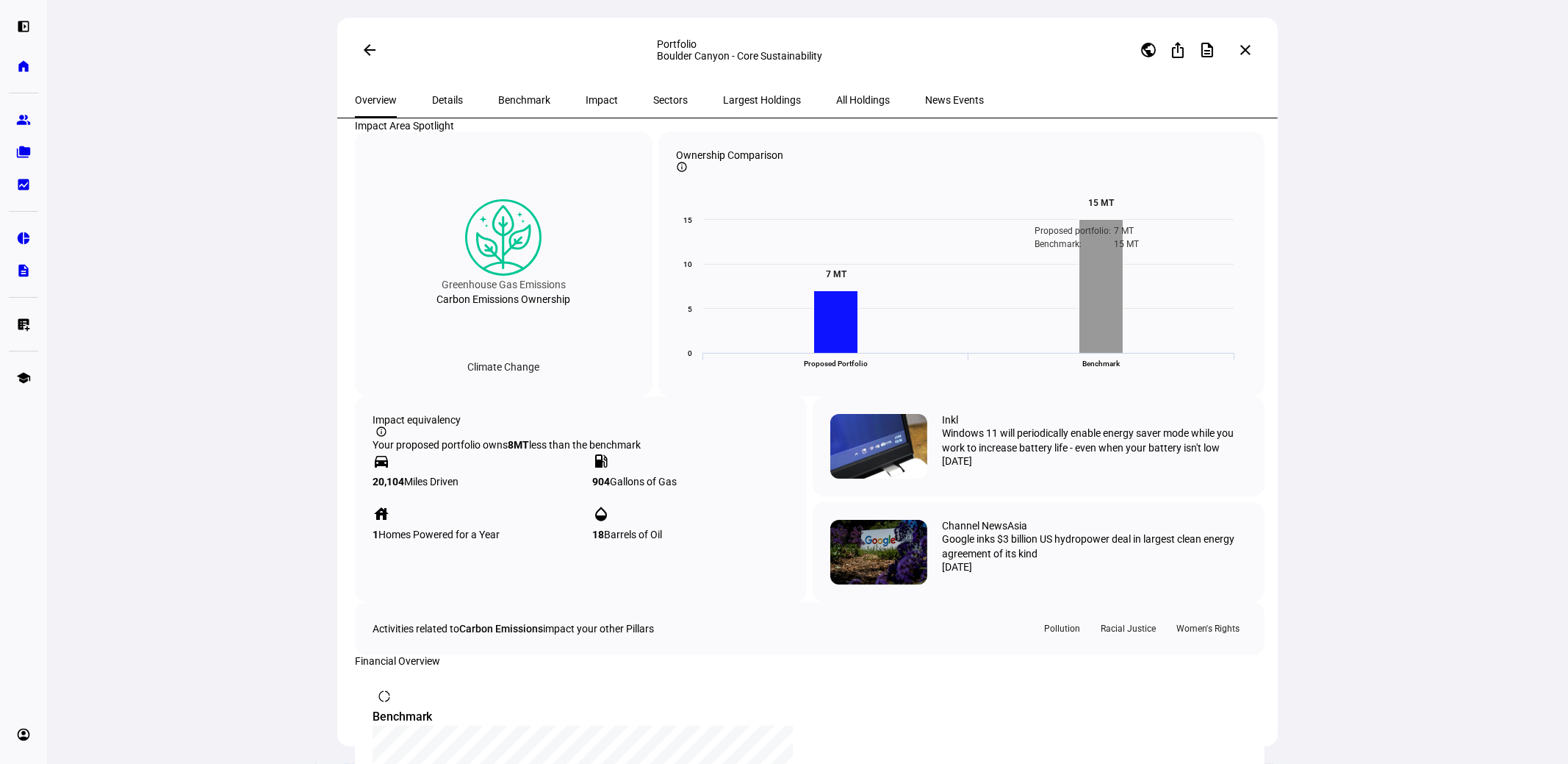
scroll to position [587, 0]
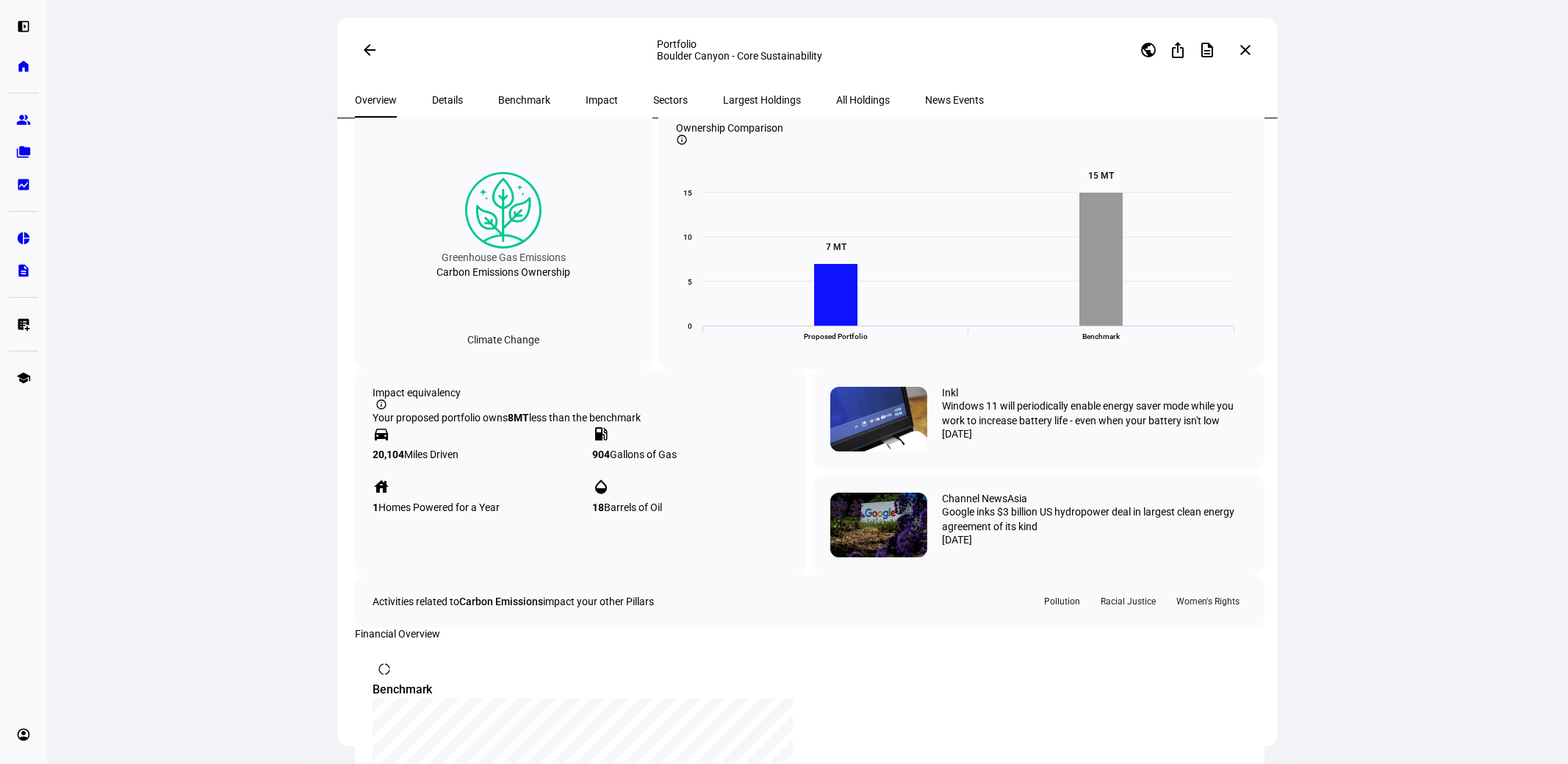
click at [586, 101] on span "Impact" at bounding box center [601, 100] width 33 height 10
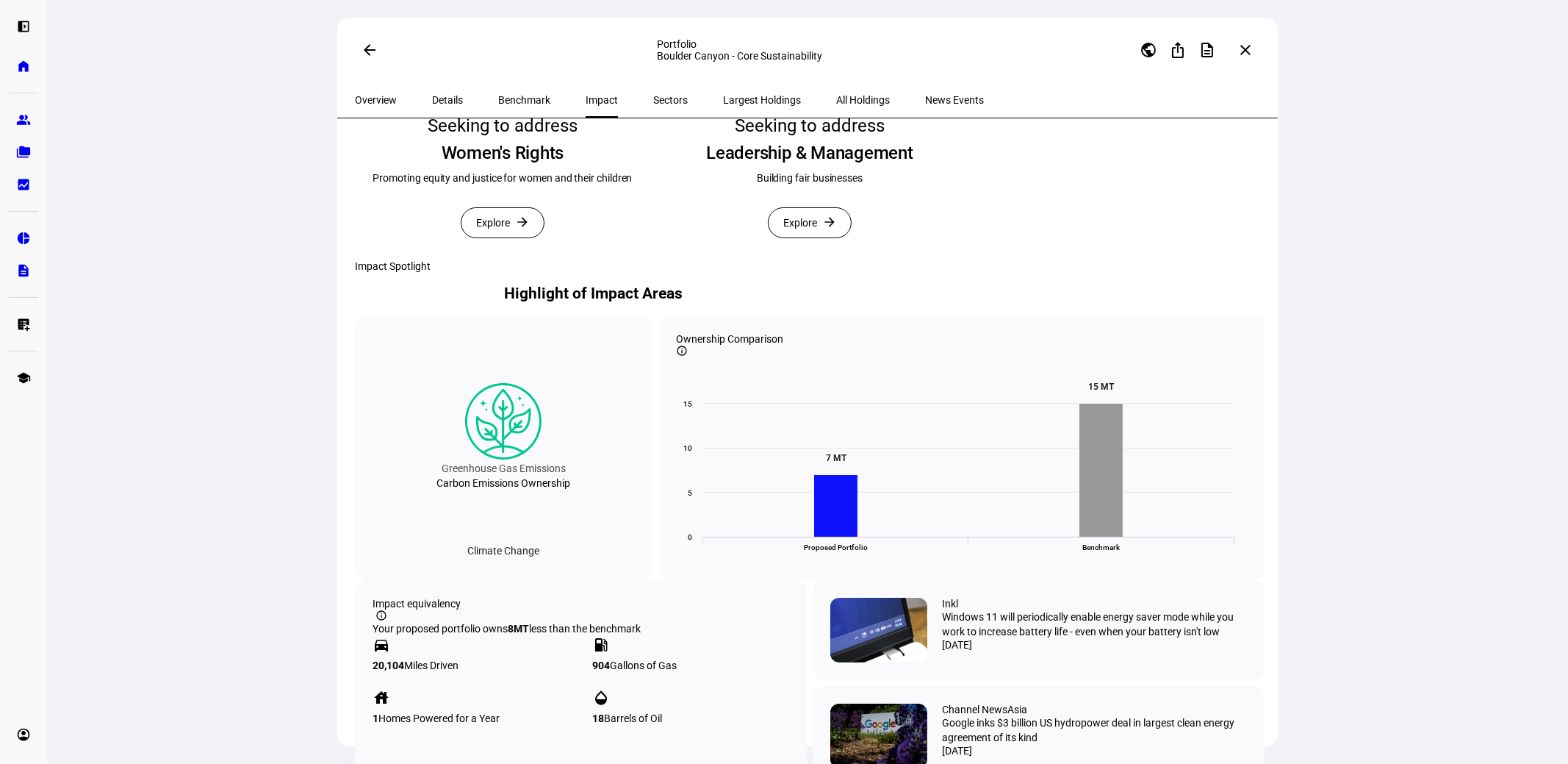
click at [445, 102] on span "Details" at bounding box center [447, 100] width 31 height 10
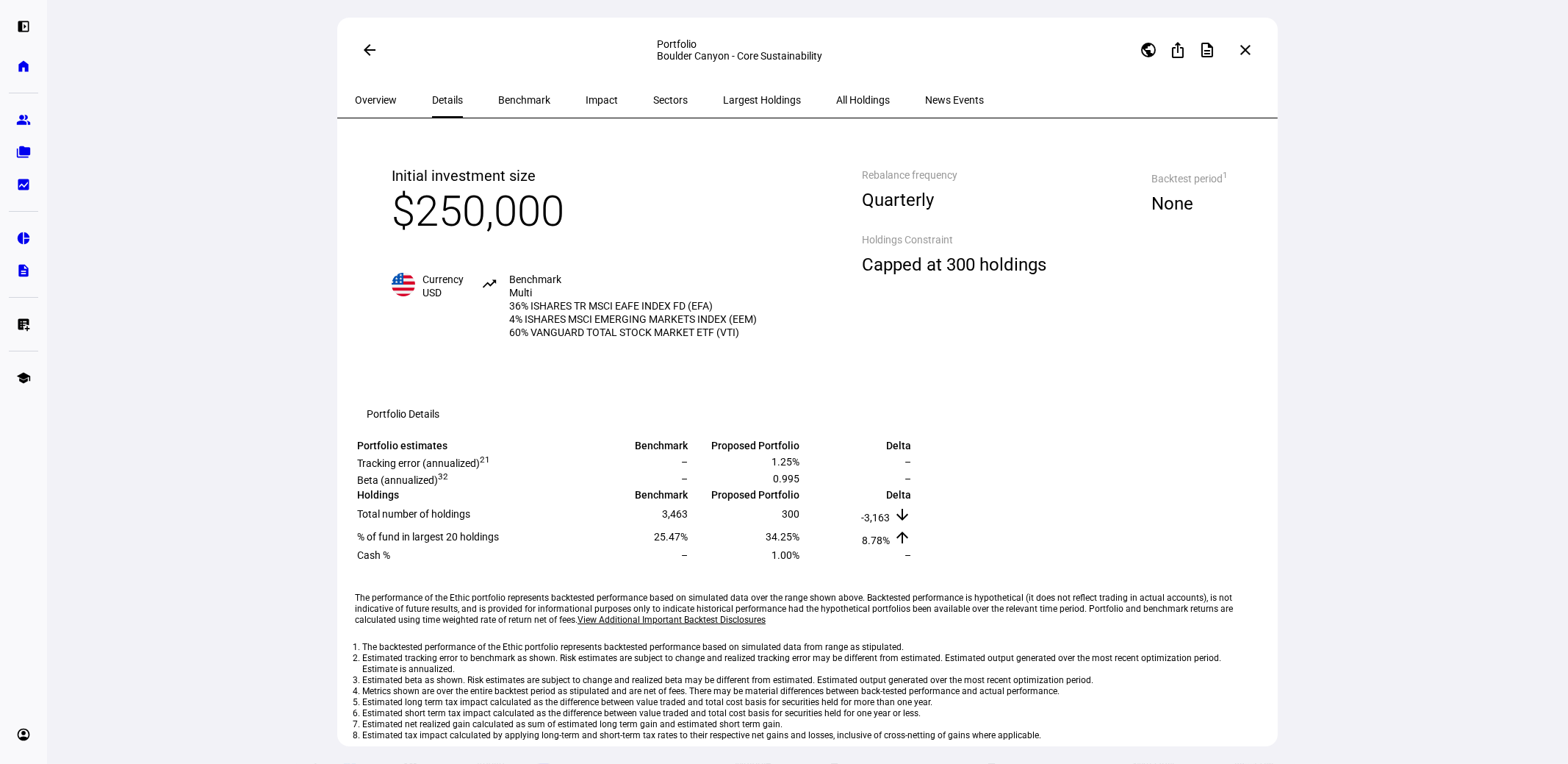
click at [396, 102] on span "Overview" at bounding box center [375, 100] width 42 height 10
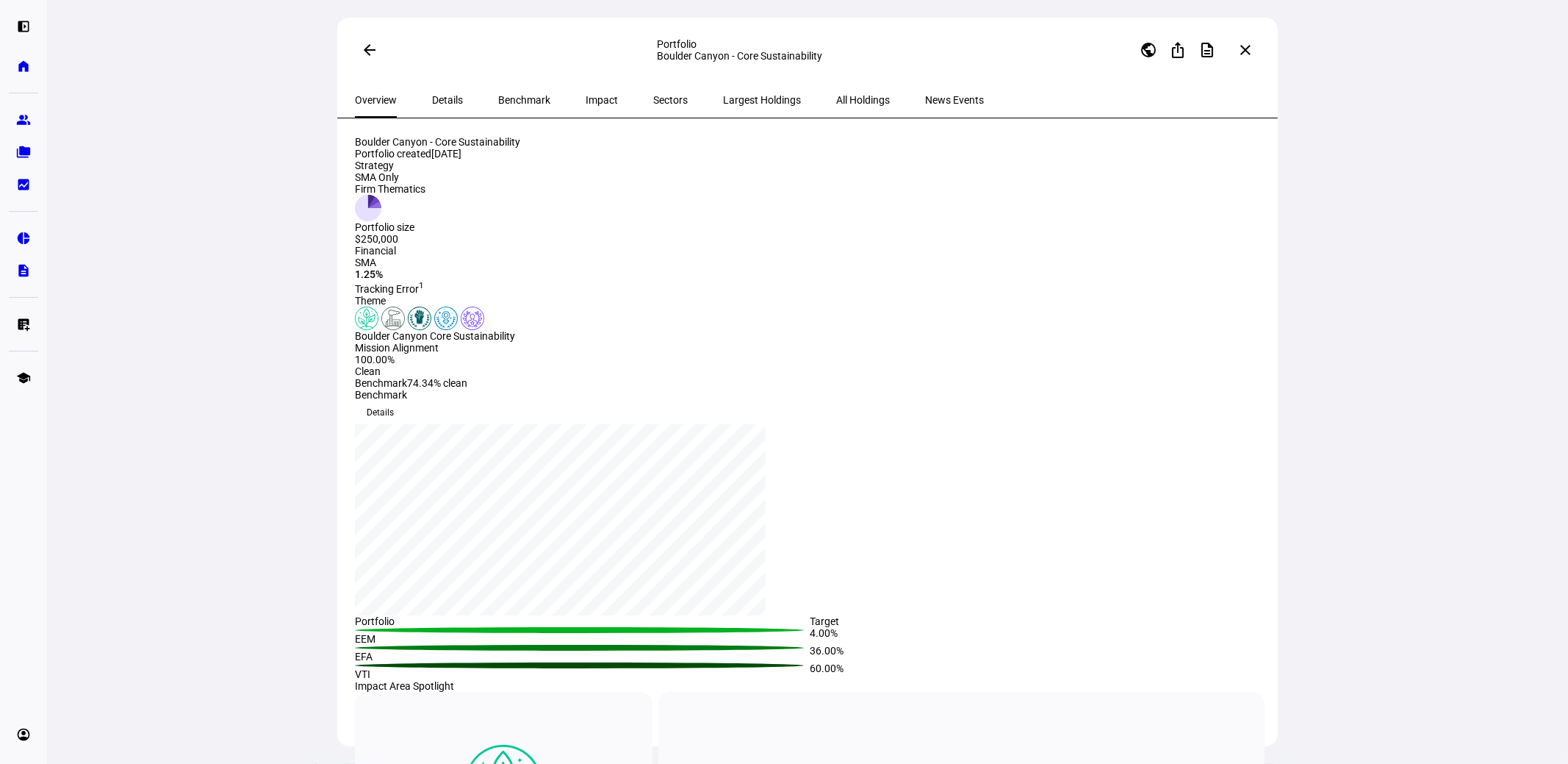
click at [370, 51] on mat-icon "arrow_back" at bounding box center [369, 50] width 18 height 18
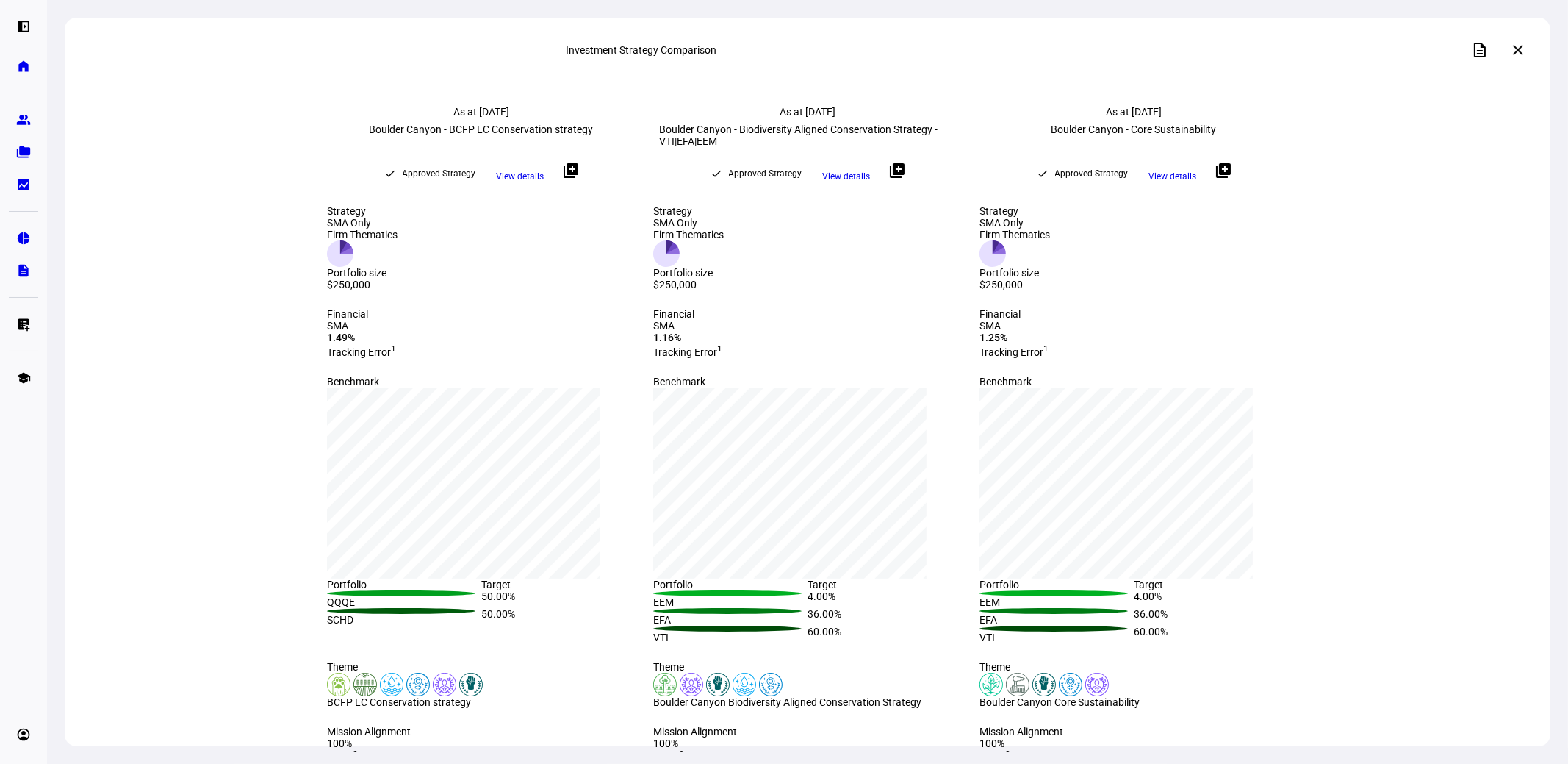
click at [511, 179] on span "View details" at bounding box center [520, 177] width 48 height 22
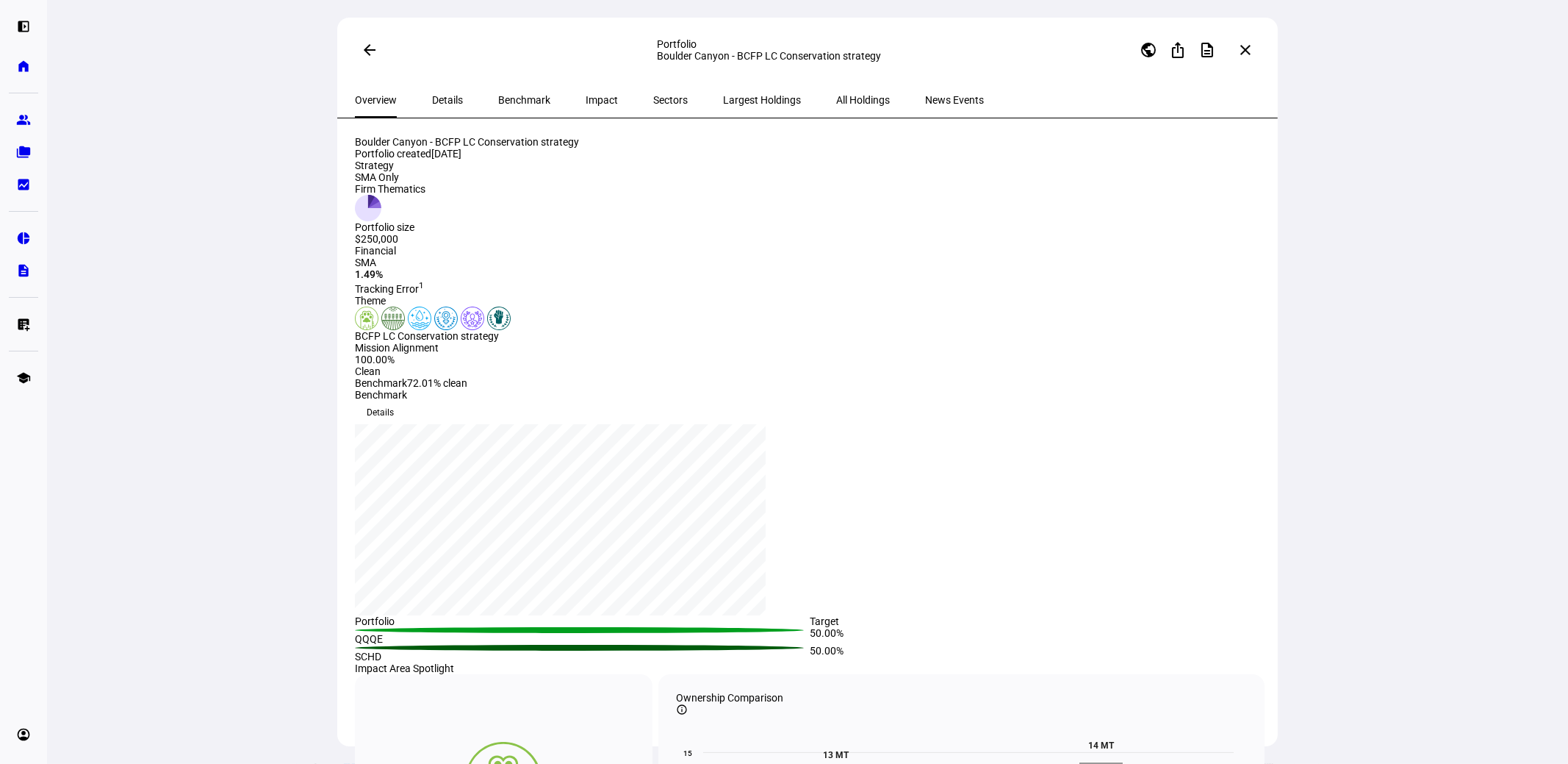
click at [445, 95] on span "Details" at bounding box center [447, 100] width 31 height 10
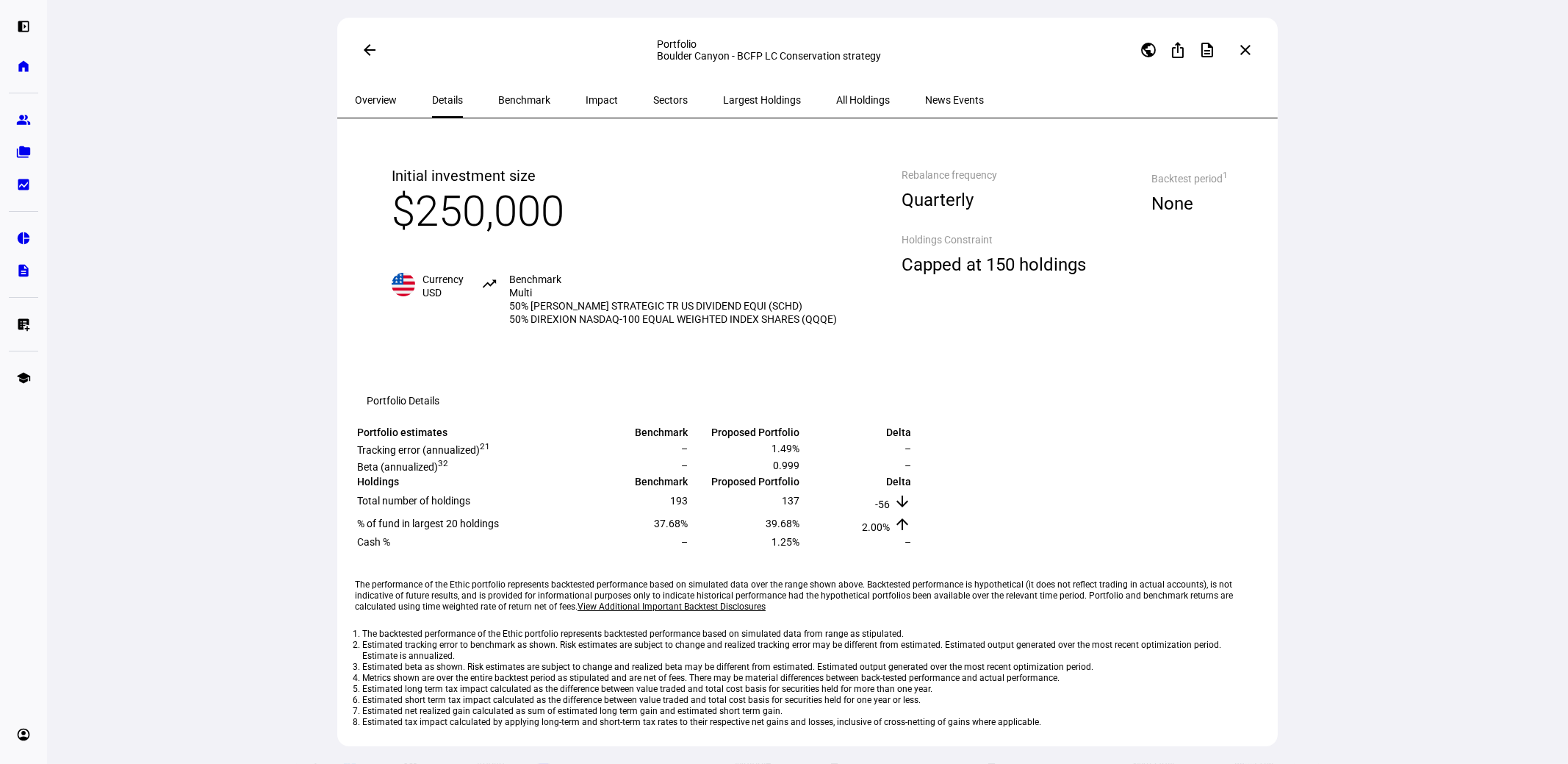
click at [499, 98] on span "Benchmark" at bounding box center [525, 100] width 52 height 10
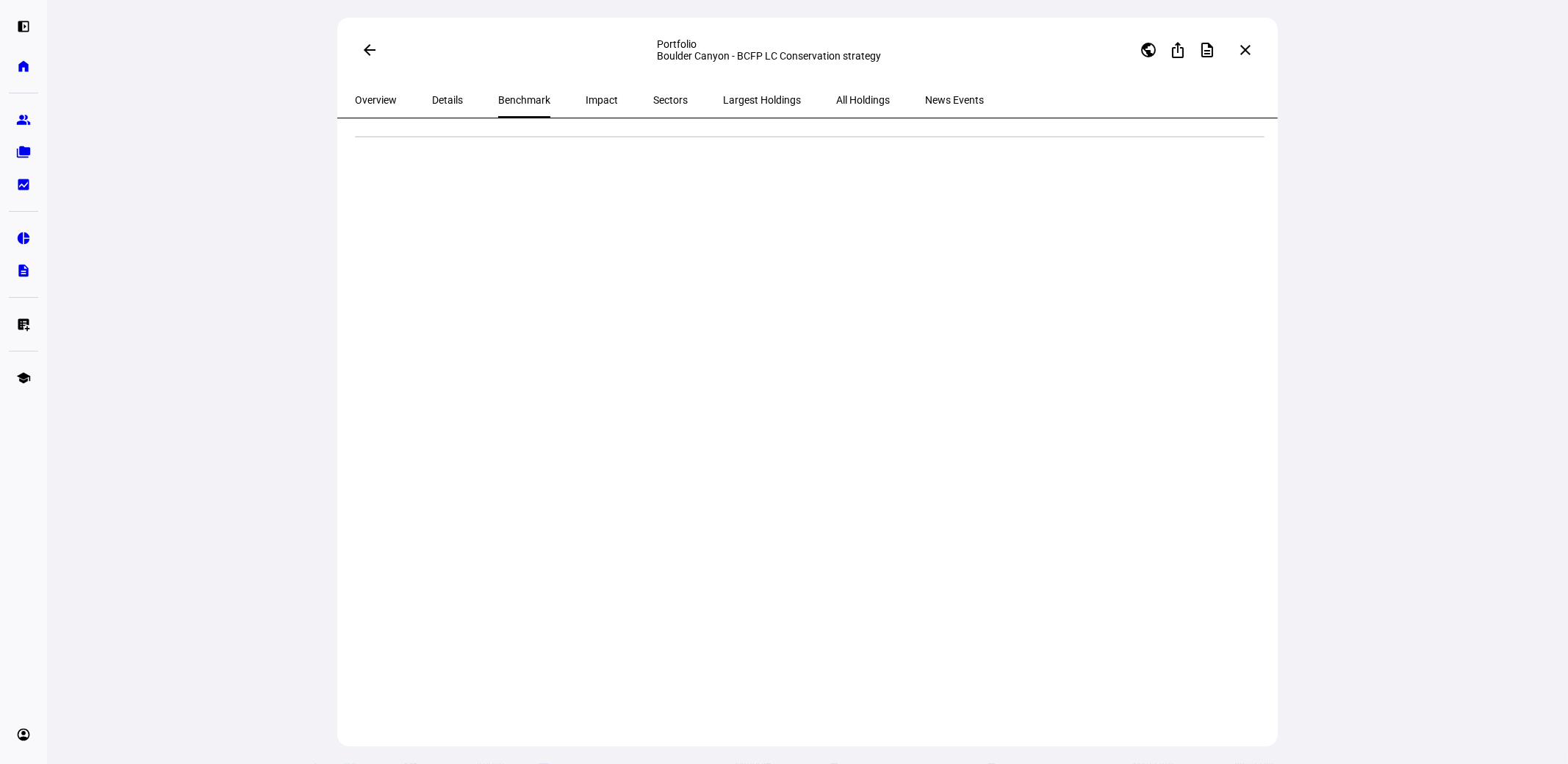
click at [654, 99] on span "Sectors" at bounding box center [671, 100] width 35 height 10
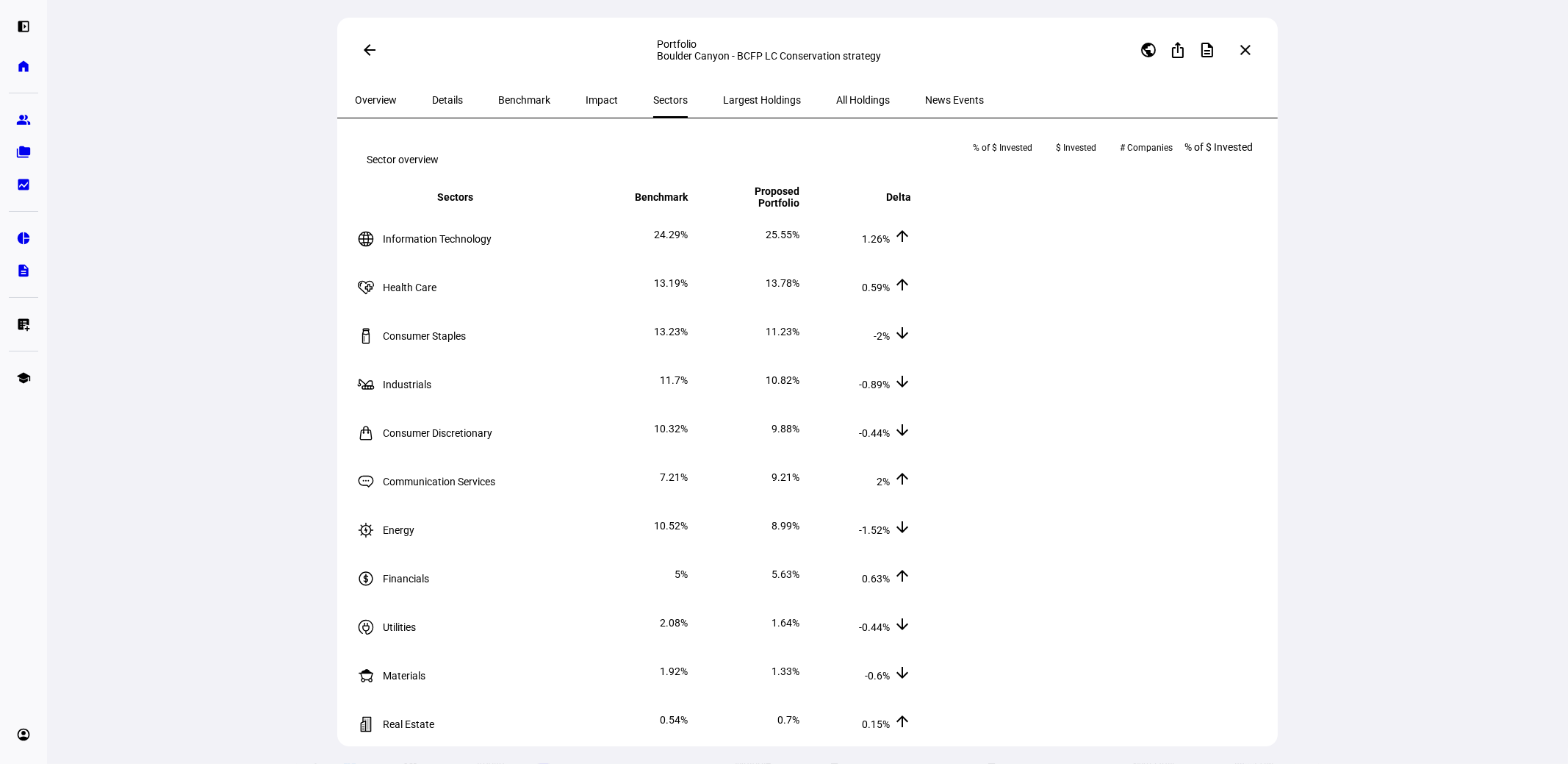
click at [731, 102] on span "Largest Holdings" at bounding box center [761, 100] width 78 height 10
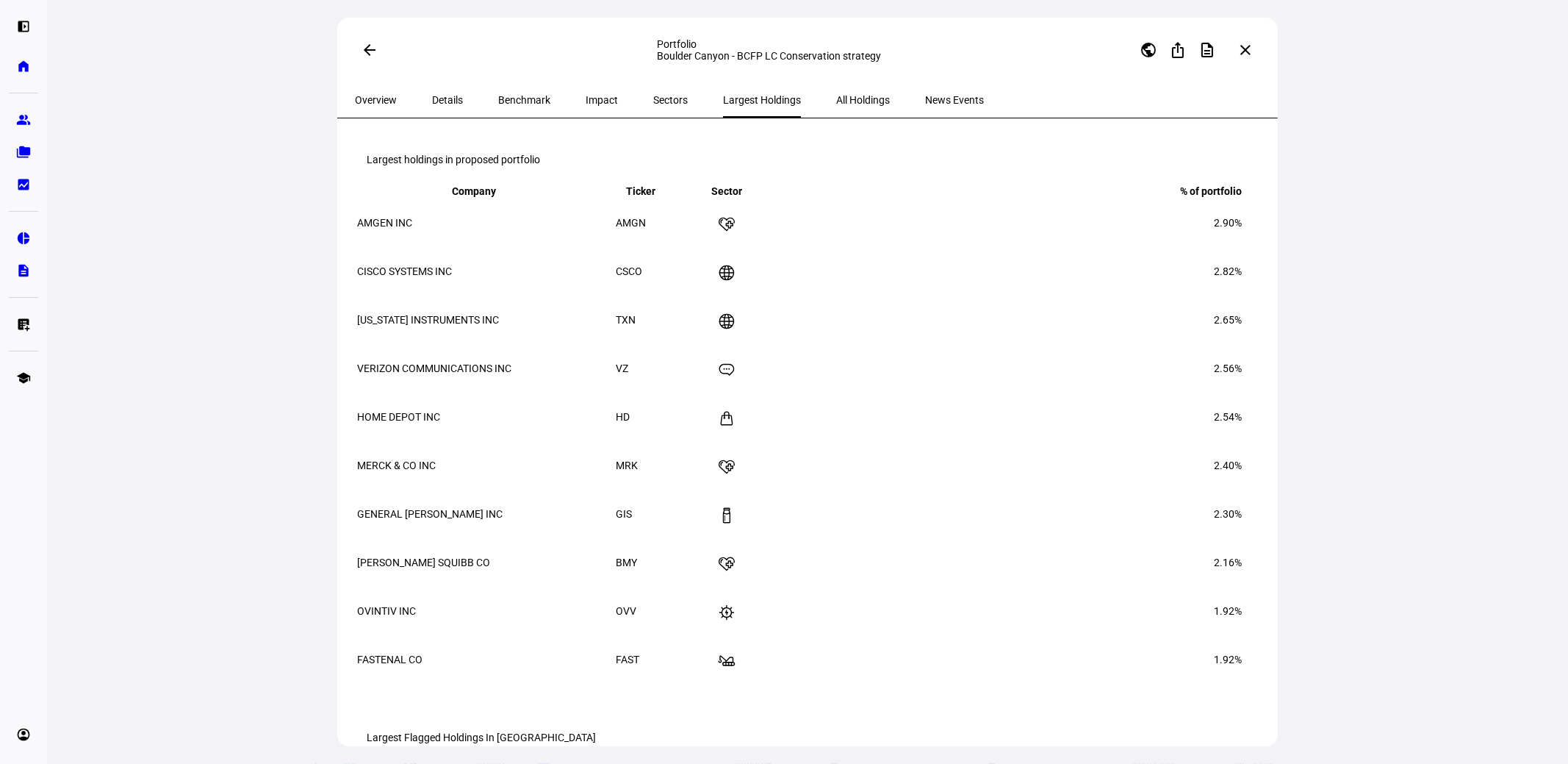
click at [837, 98] on span "All Holdings" at bounding box center [863, 100] width 53 height 10
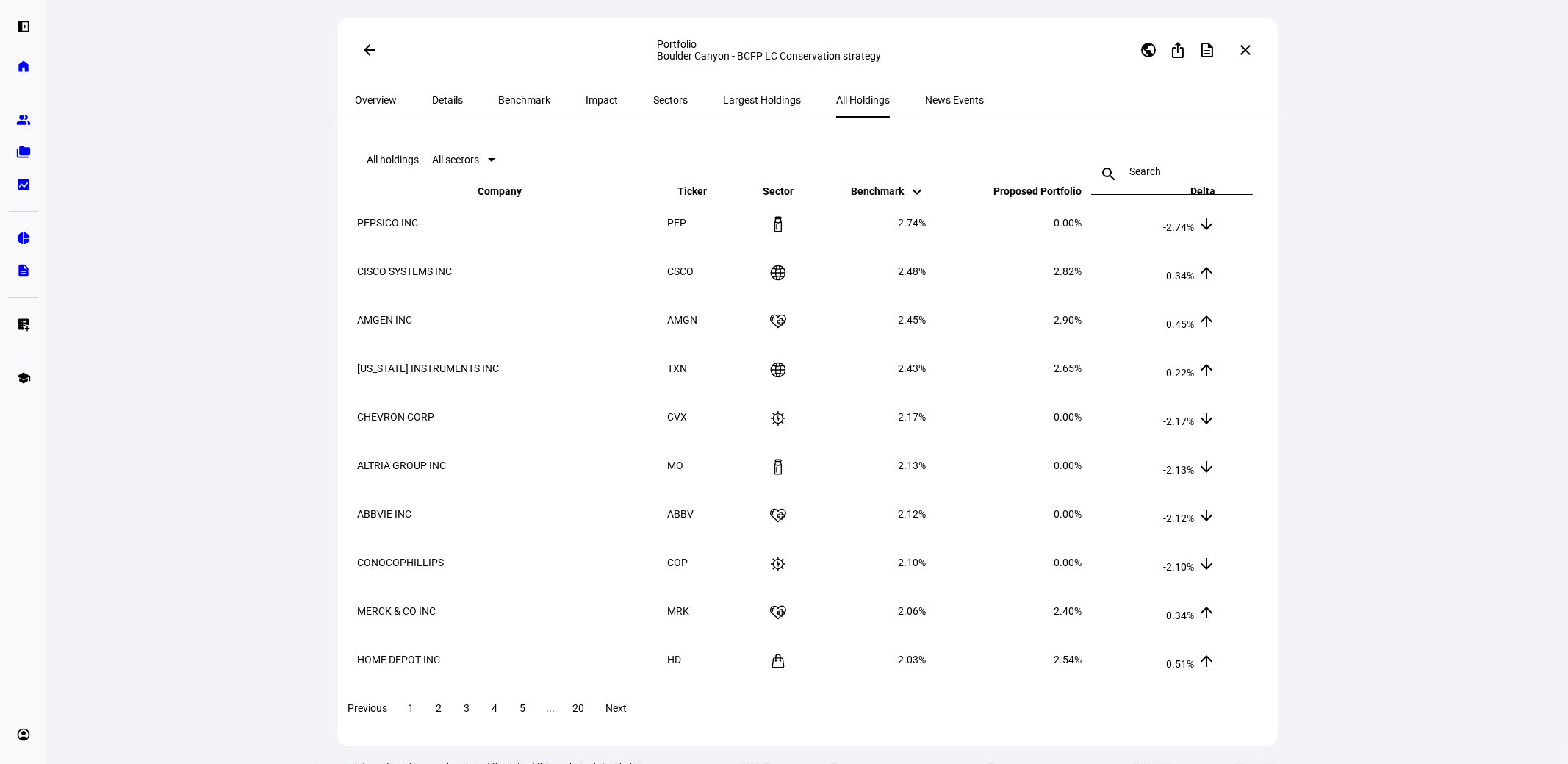
click at [925, 98] on span "News Events" at bounding box center [954, 100] width 59 height 10
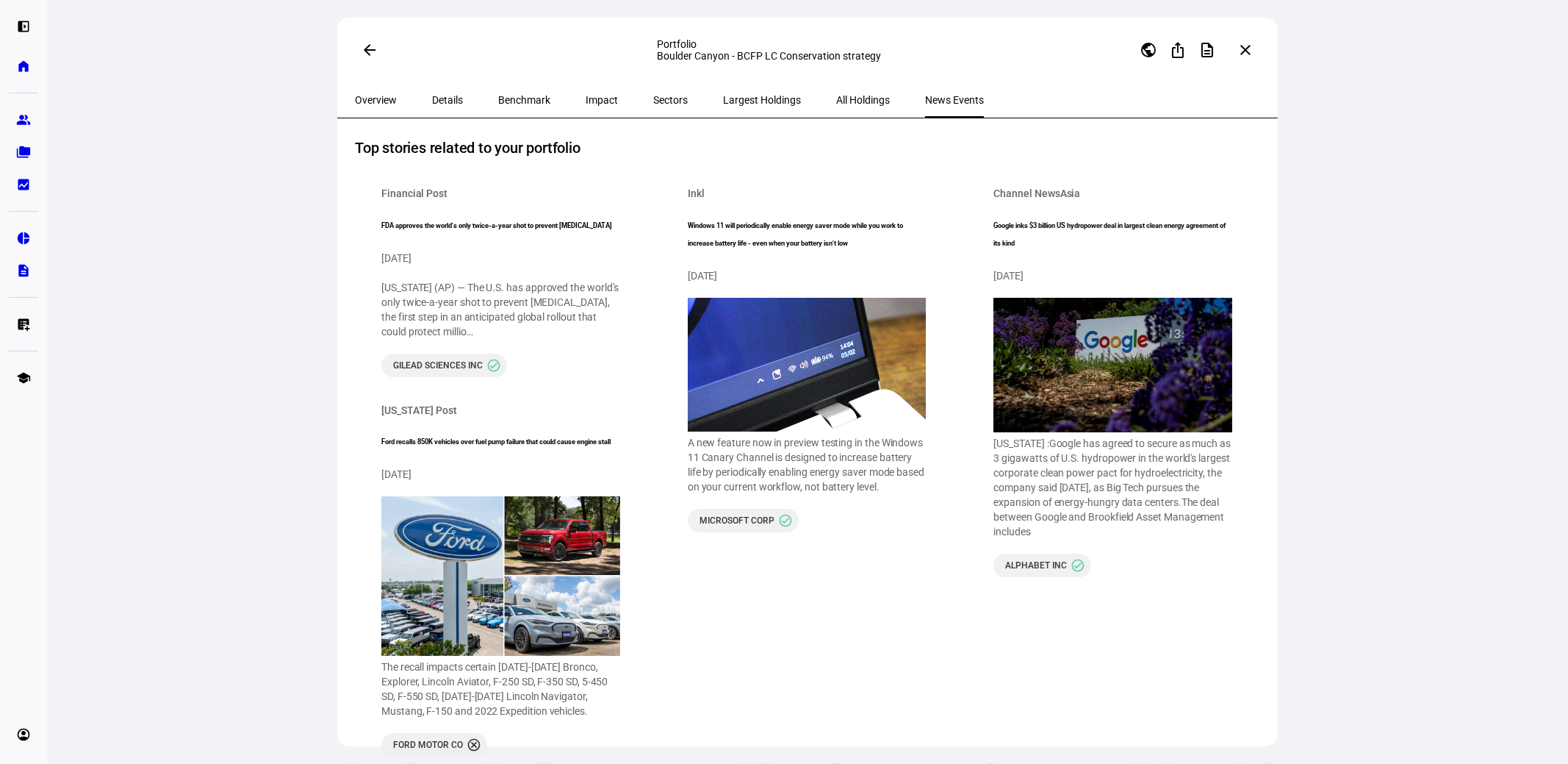
click at [385, 102] on span "Overview" at bounding box center [375, 100] width 42 height 10
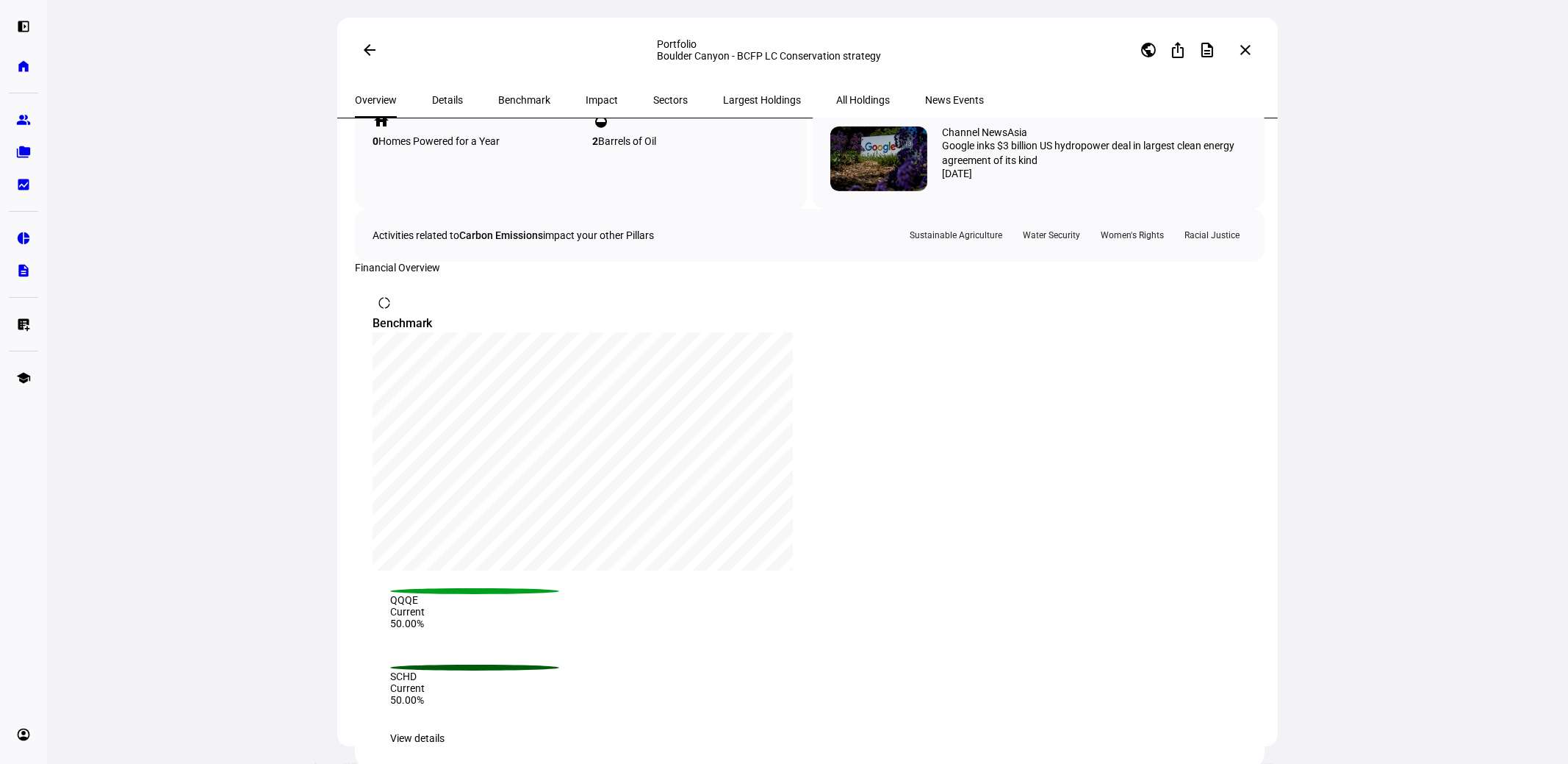
scroll to position [1092, 0]
click at [445, 723] on span "View details" at bounding box center [417, 737] width 54 height 29
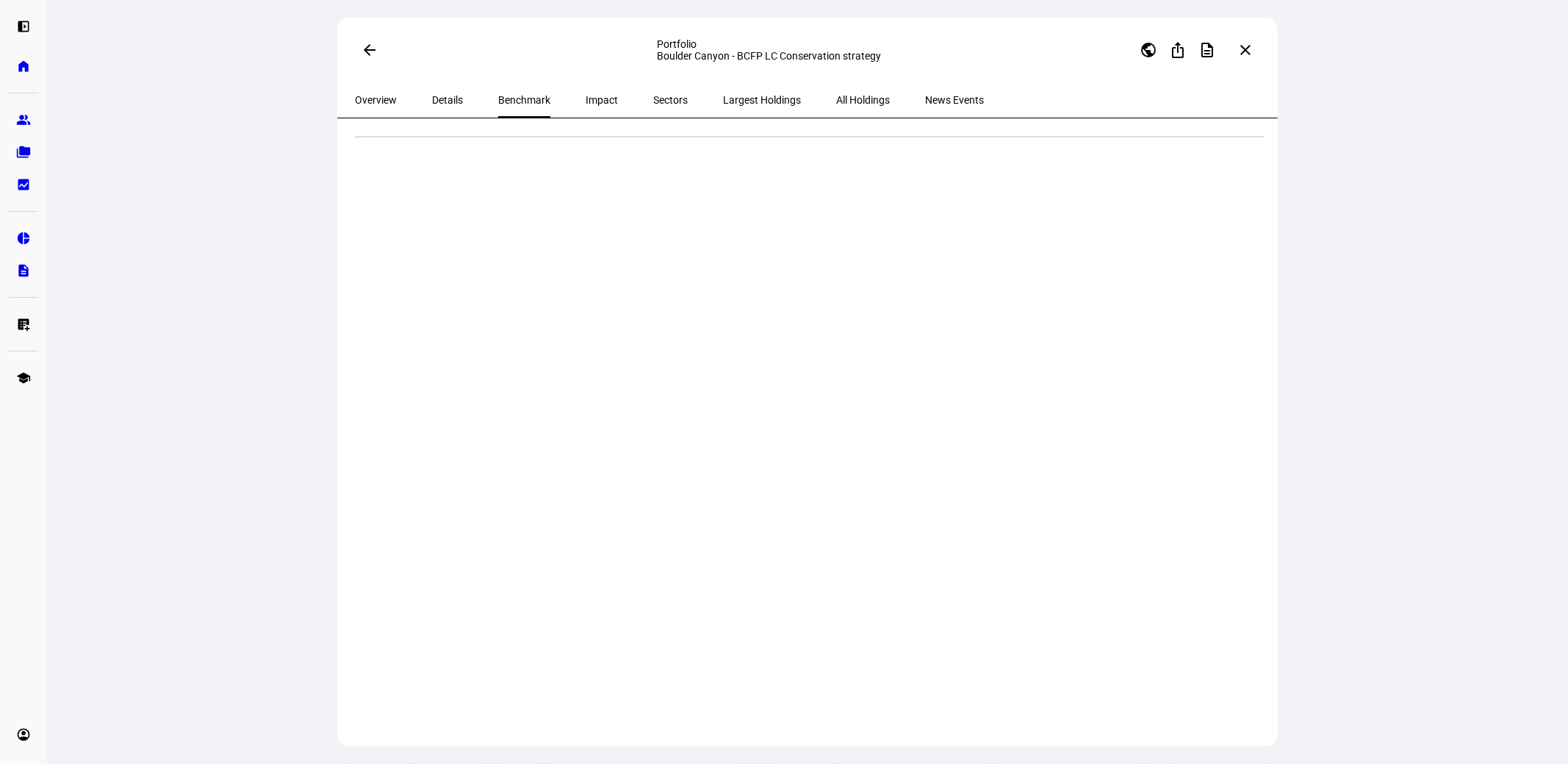
click at [586, 105] on span "Impact" at bounding box center [601, 100] width 33 height 10
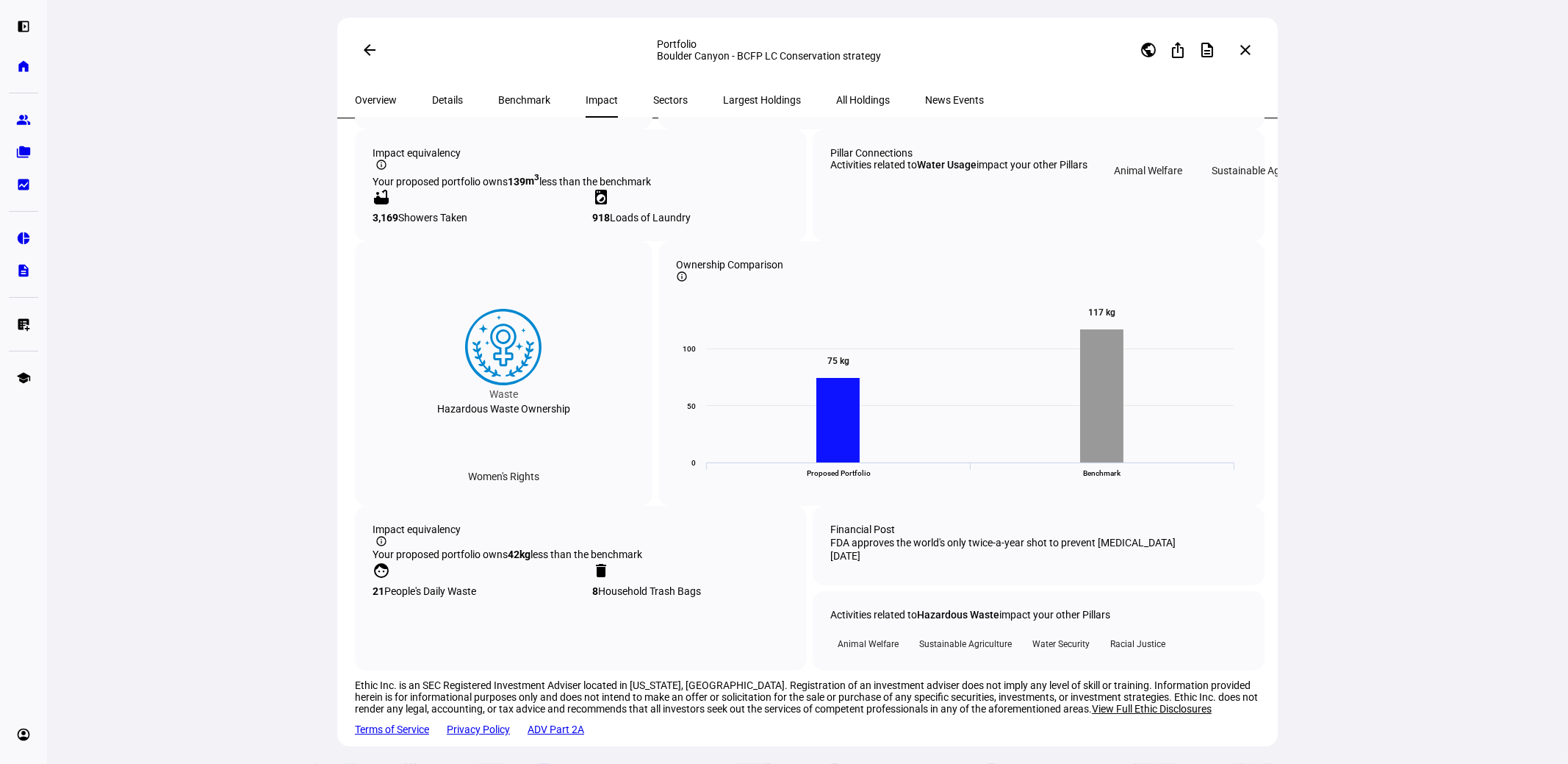
scroll to position [1895, 0]
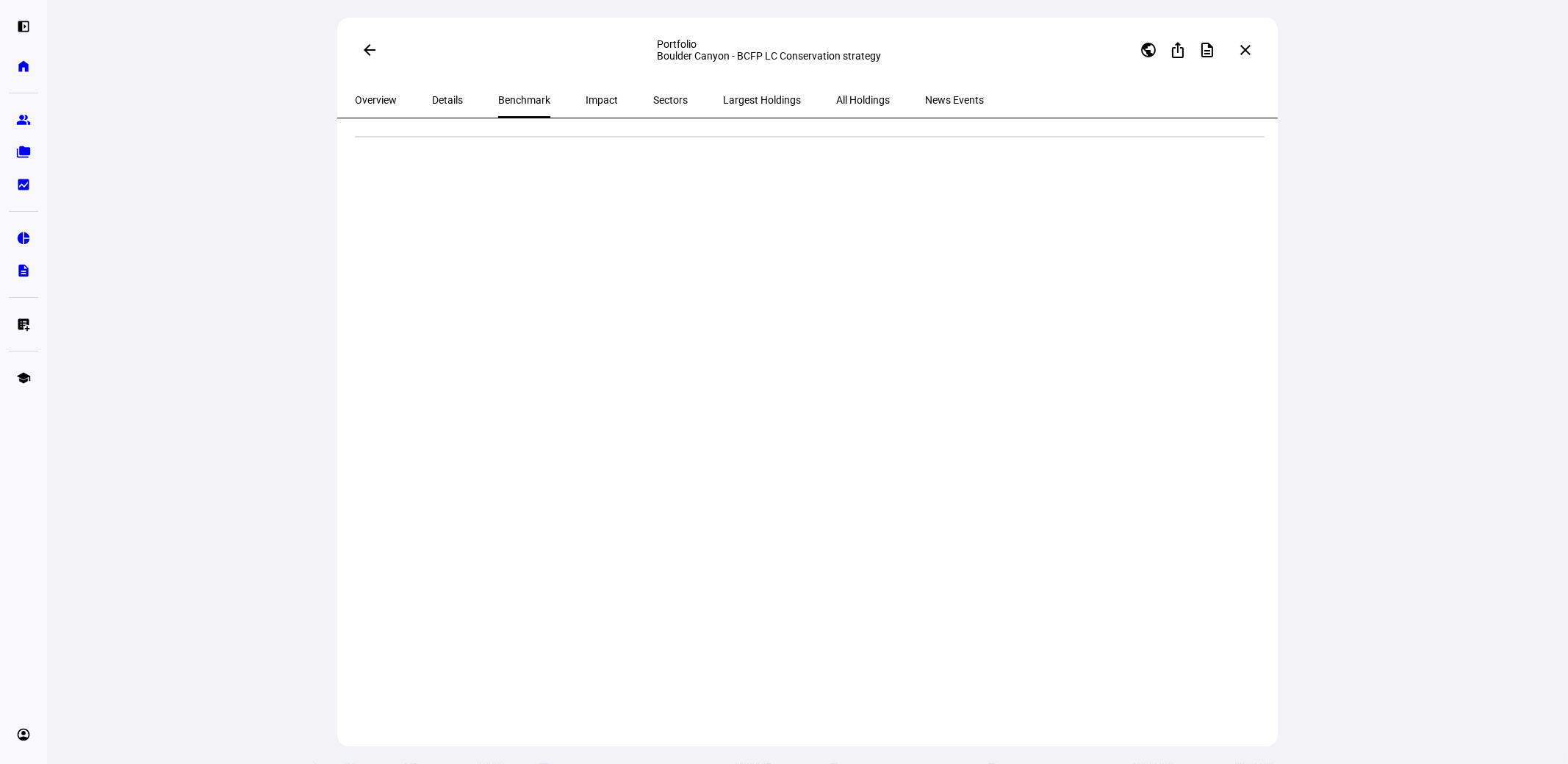
click at [1252, 52] on mat-icon "close" at bounding box center [1245, 50] width 18 height 18
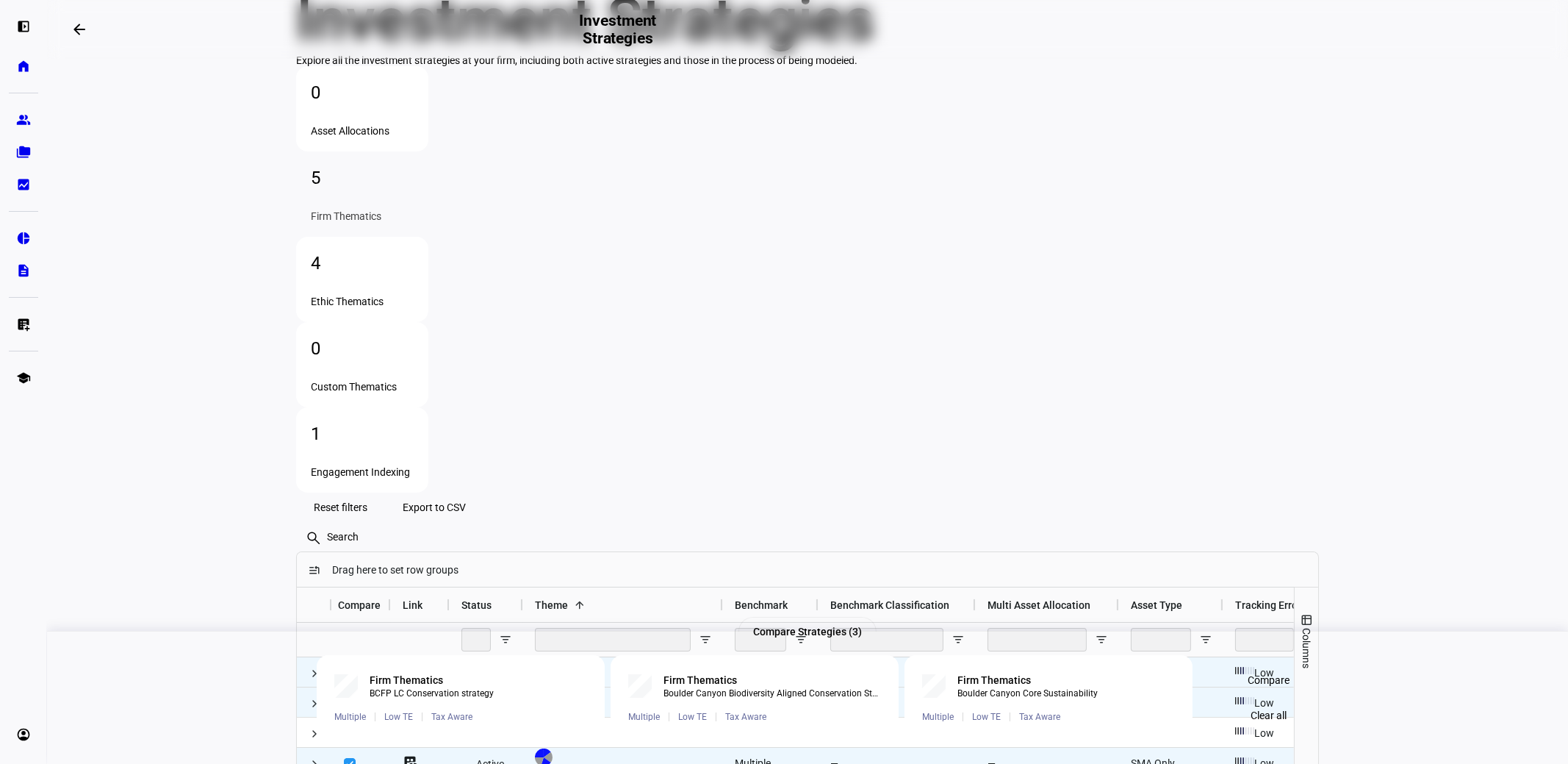
scroll to position [112, 0]
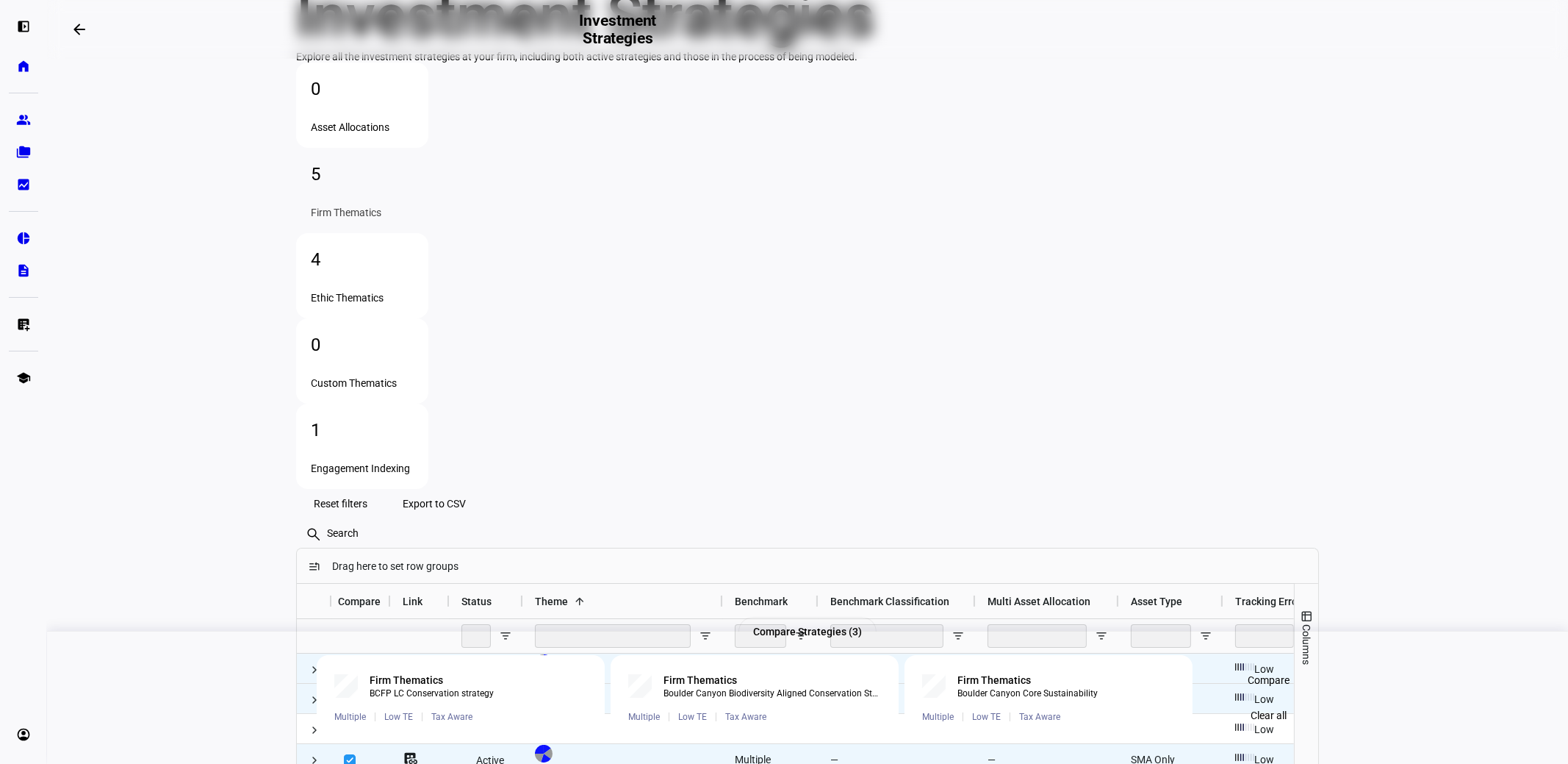
click at [414, 291] on div "Ethic Thematics" at bounding box center [362, 297] width 103 height 12
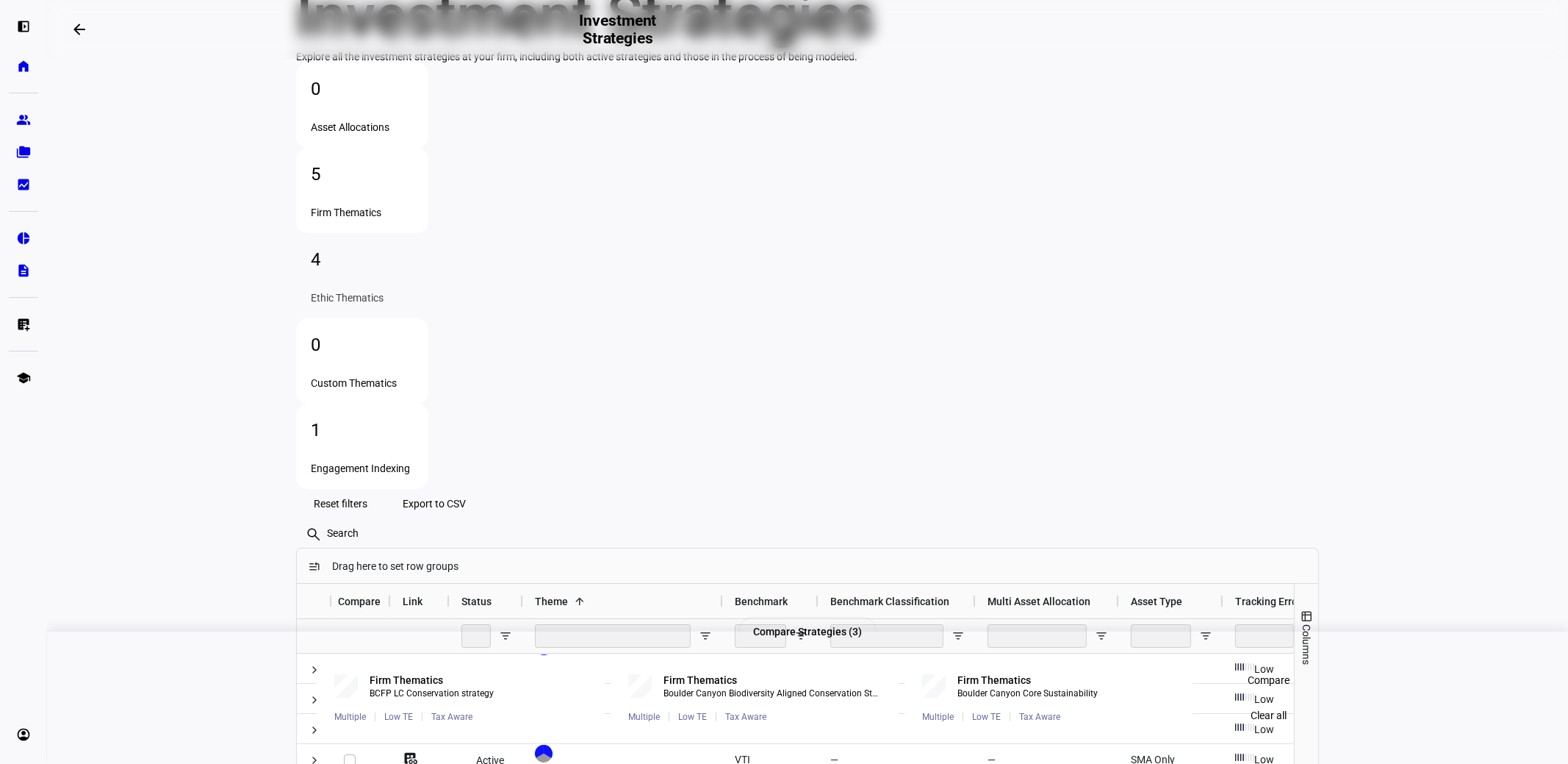
scroll to position [82, 0]
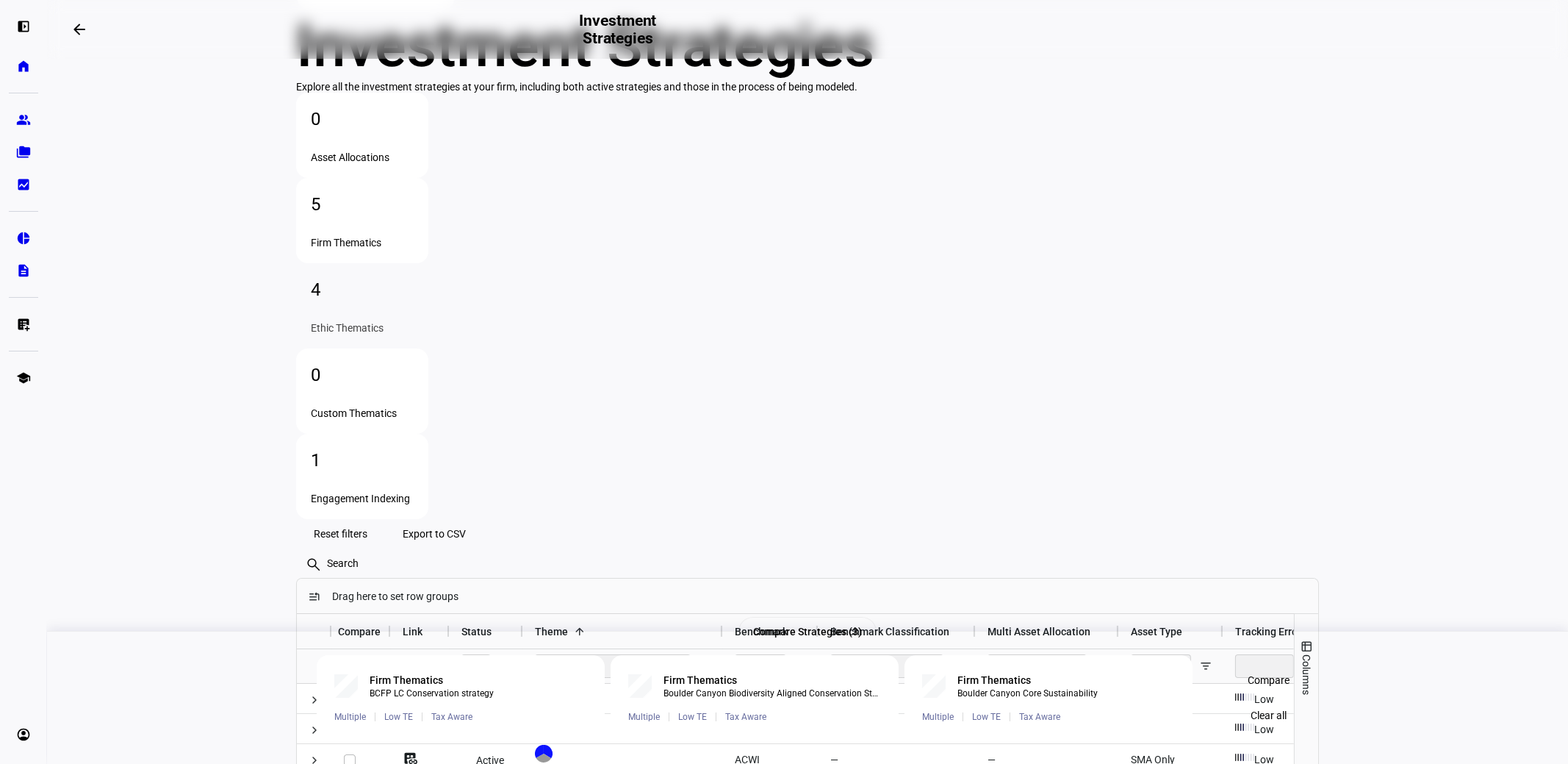
click at [414, 216] on div "5" at bounding box center [362, 204] width 103 height 23
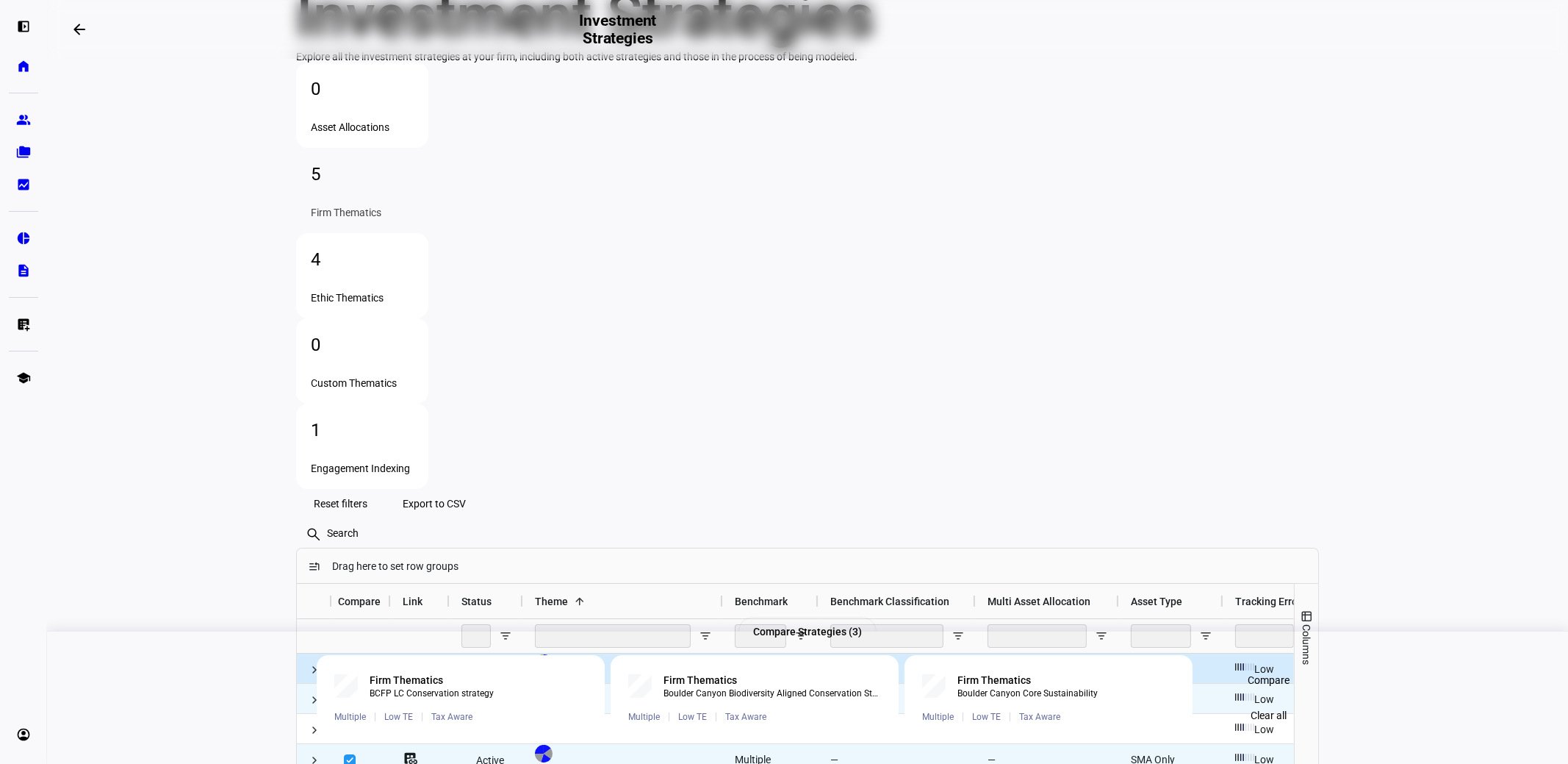
click at [344, 664] on input "Press Space to toggle row selection (checked)" at bounding box center [349, 670] width 12 height 12
checkbox input "false"
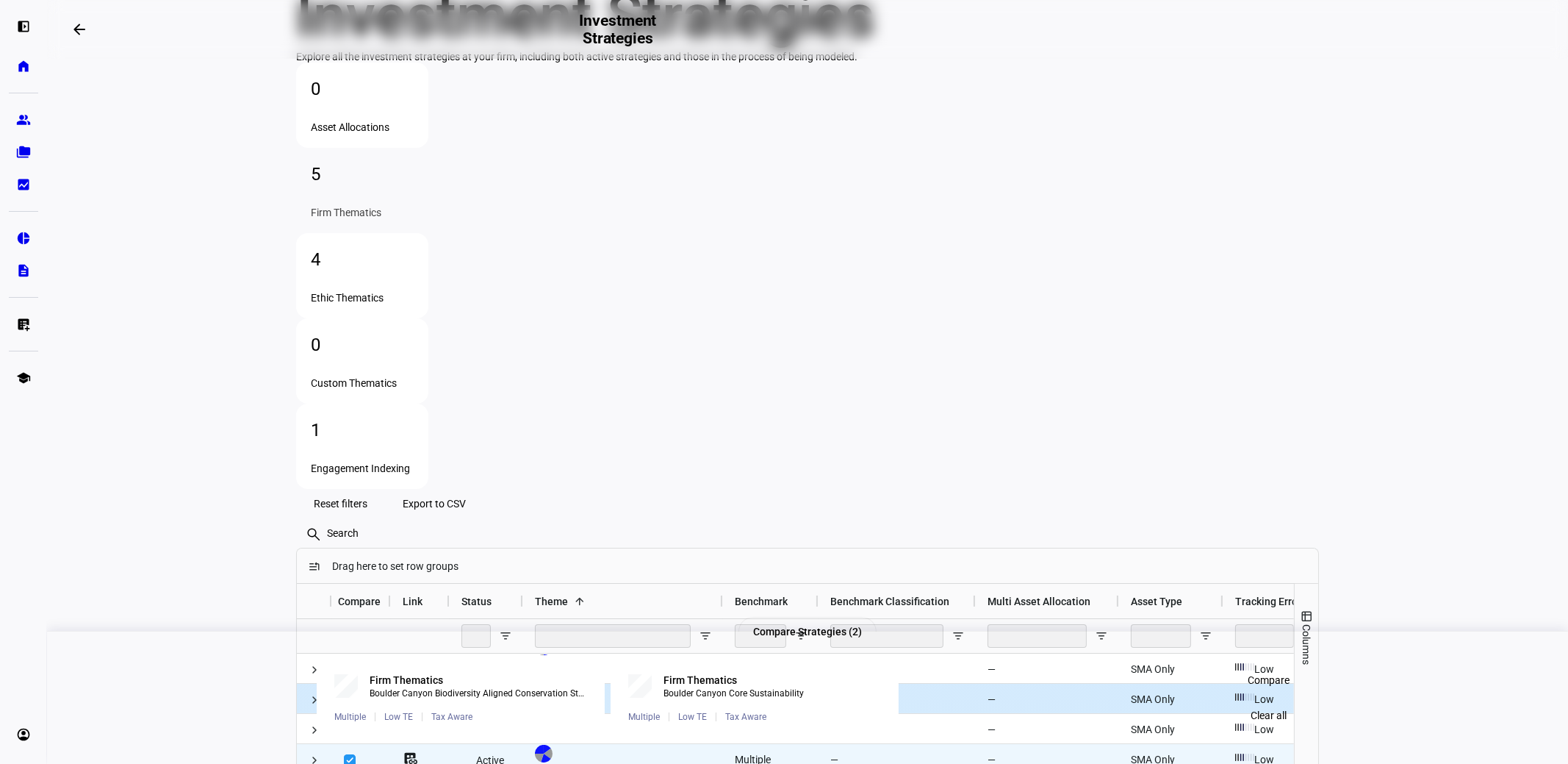
click at [344, 694] on input "Press Space to toggle row selection (checked)" at bounding box center [349, 700] width 12 height 12
checkbox input "false"
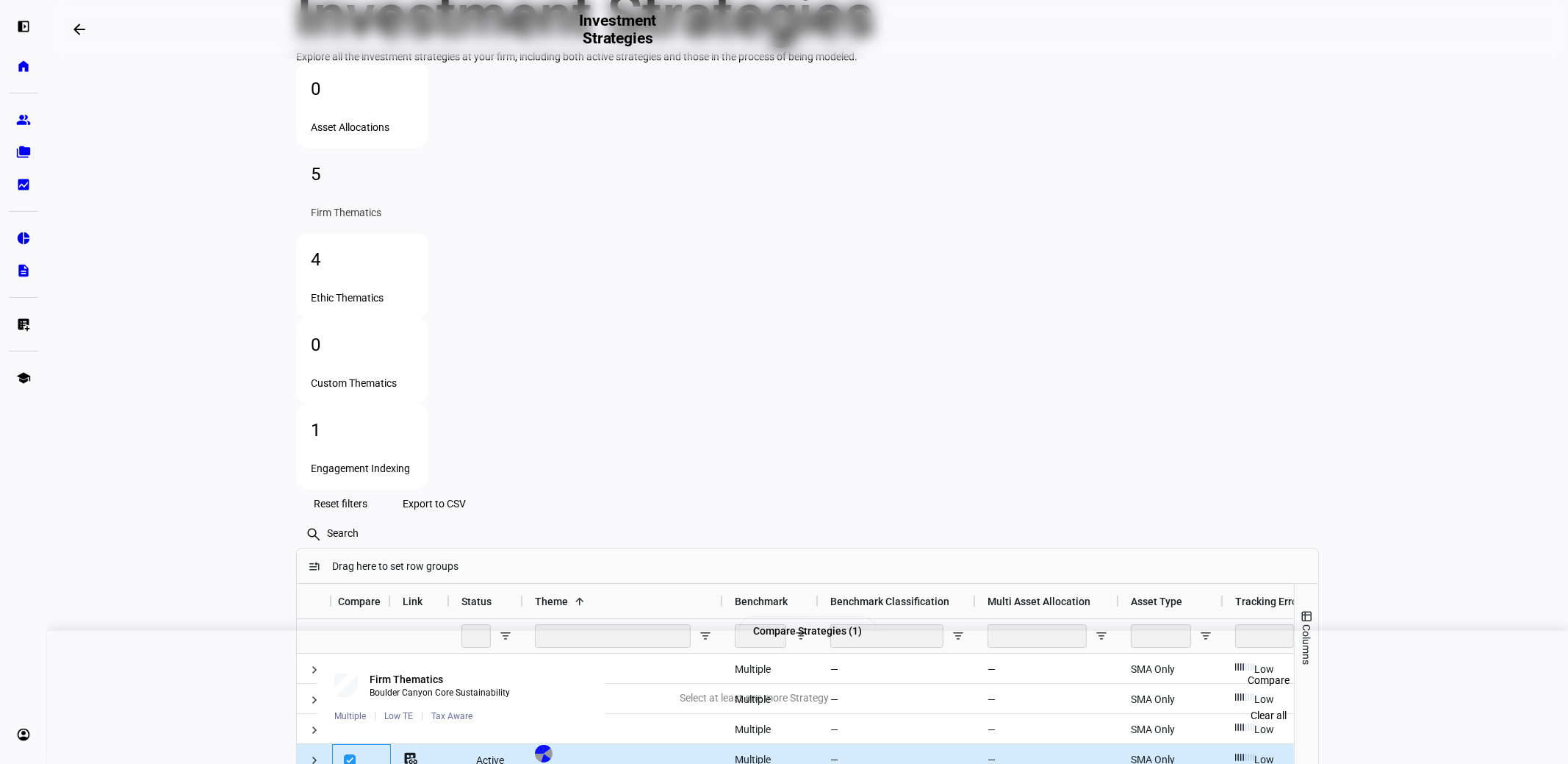
click at [346, 744] on div at bounding box center [349, 759] width 12 height 30
click at [346, 754] on input "Press Space to toggle row selection (checked)" at bounding box center [349, 759] width 12 height 12
checkbox input "false"
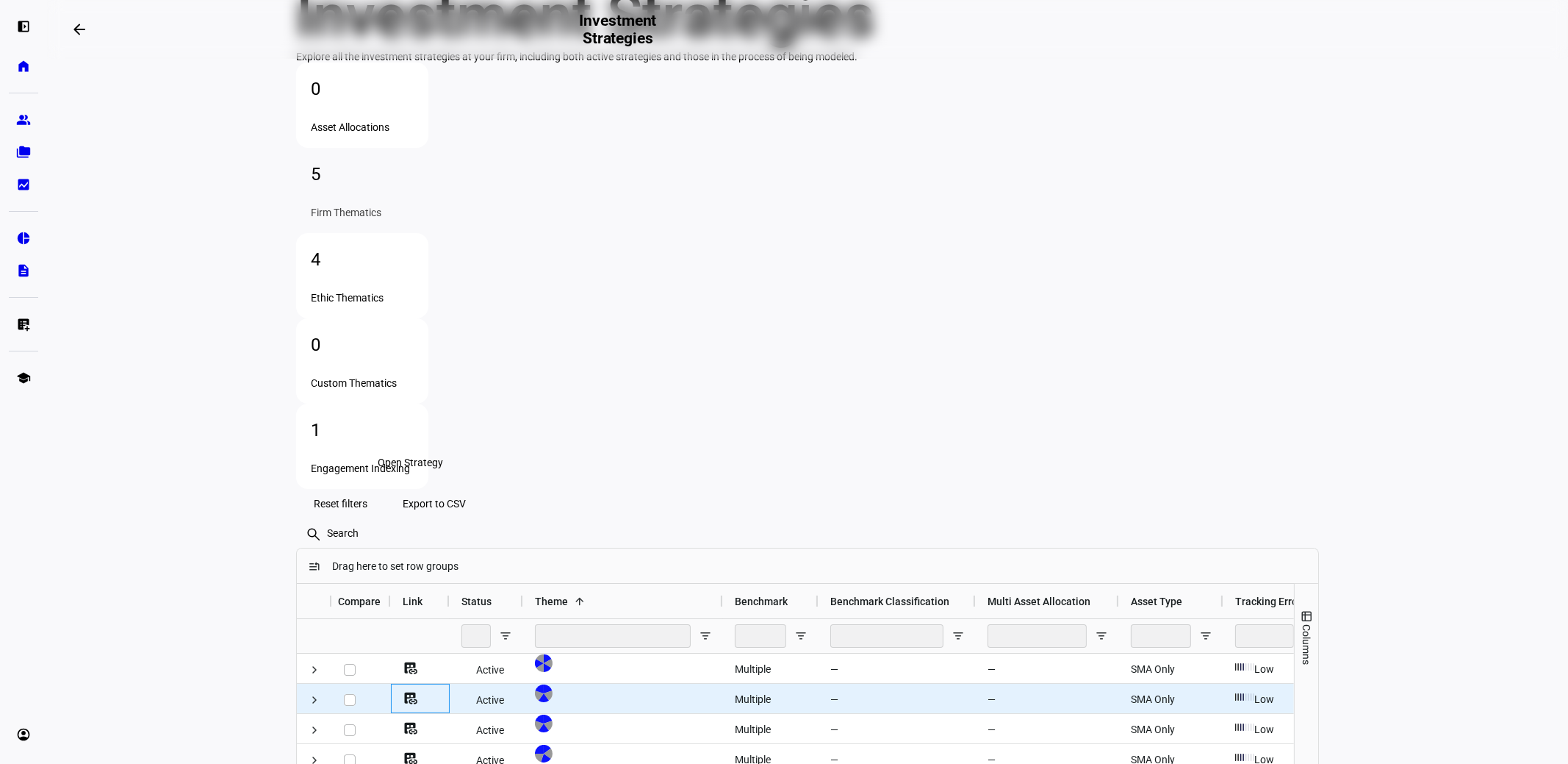
click at [404, 691] on mat-icon "dataset_linked" at bounding box center [410, 699] width 15 height 15
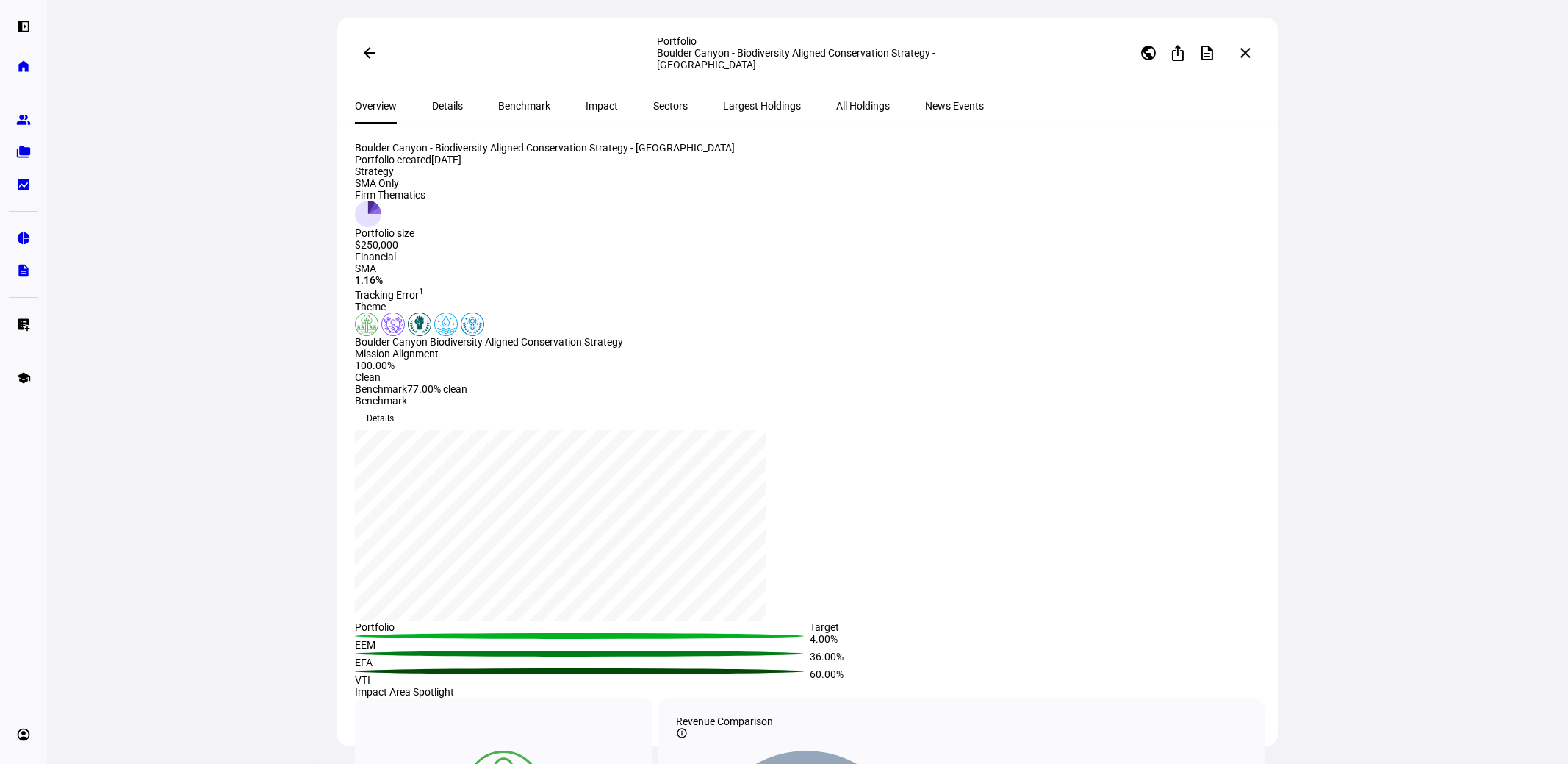
click at [367, 61] on mat-icon "arrow_back" at bounding box center [369, 52] width 18 height 18
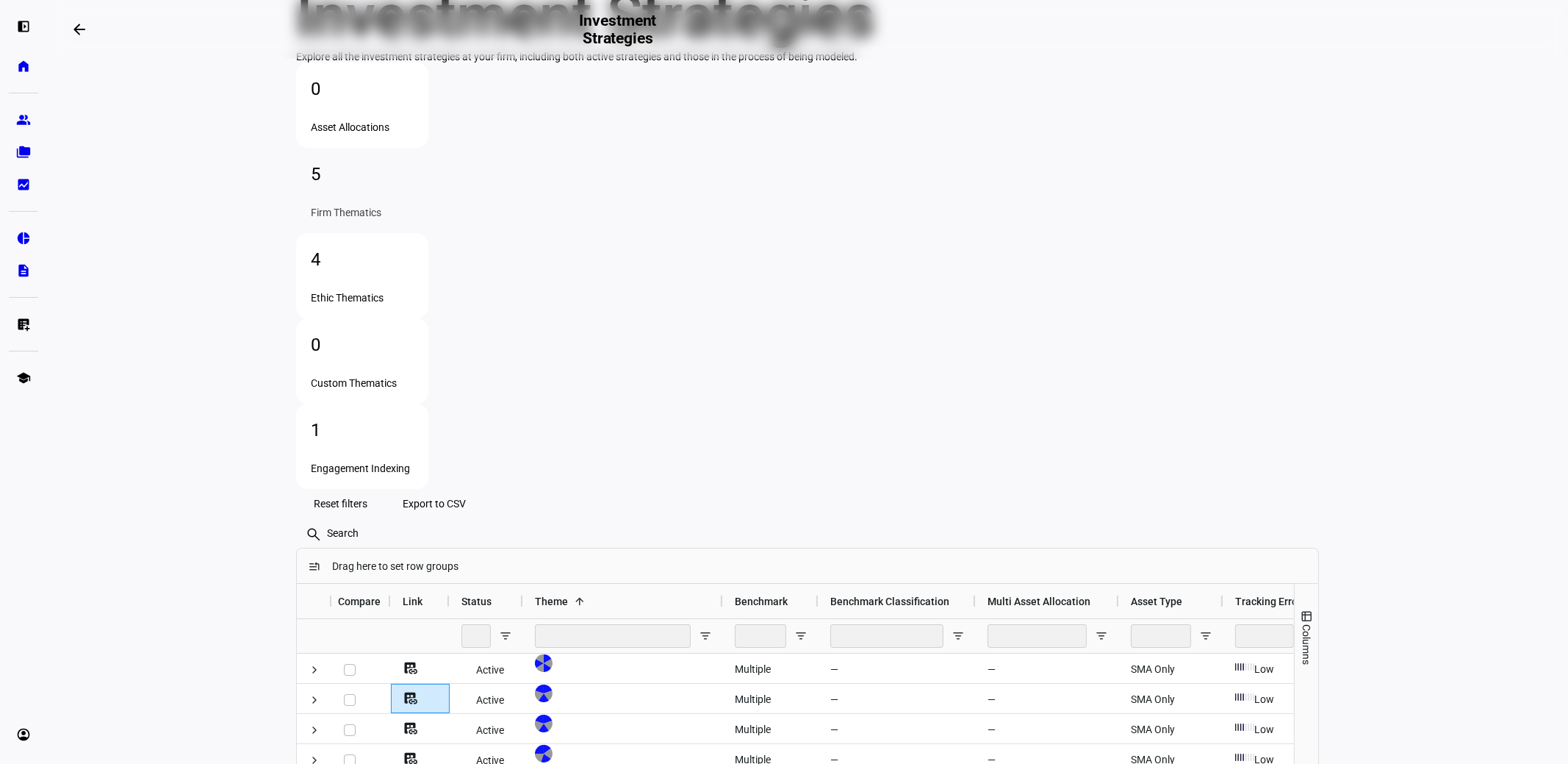
click at [414, 248] on div "4" at bounding box center [362, 259] width 103 height 23
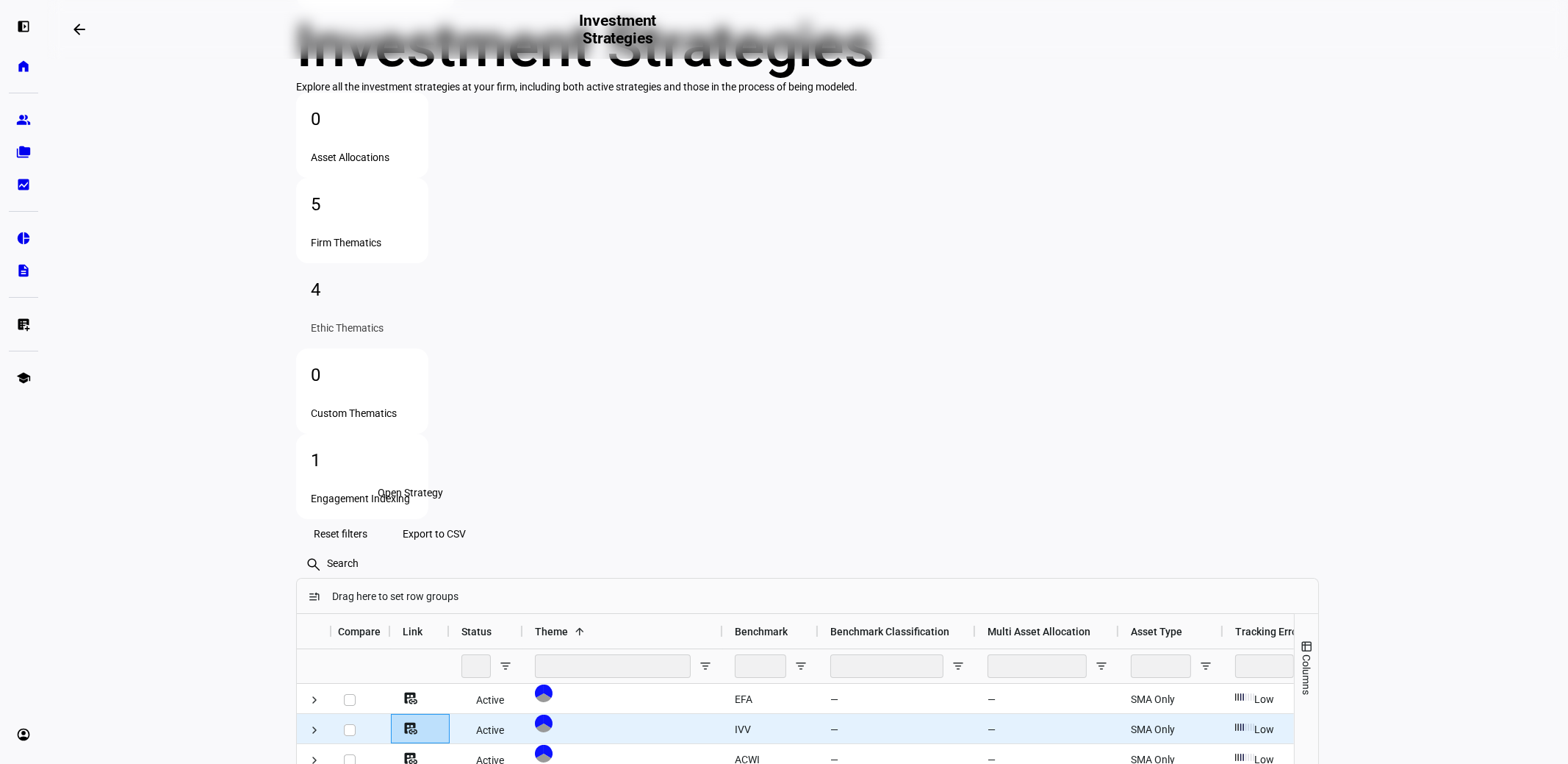
click at [403, 721] on mat-icon "dataset_linked" at bounding box center [410, 729] width 15 height 15
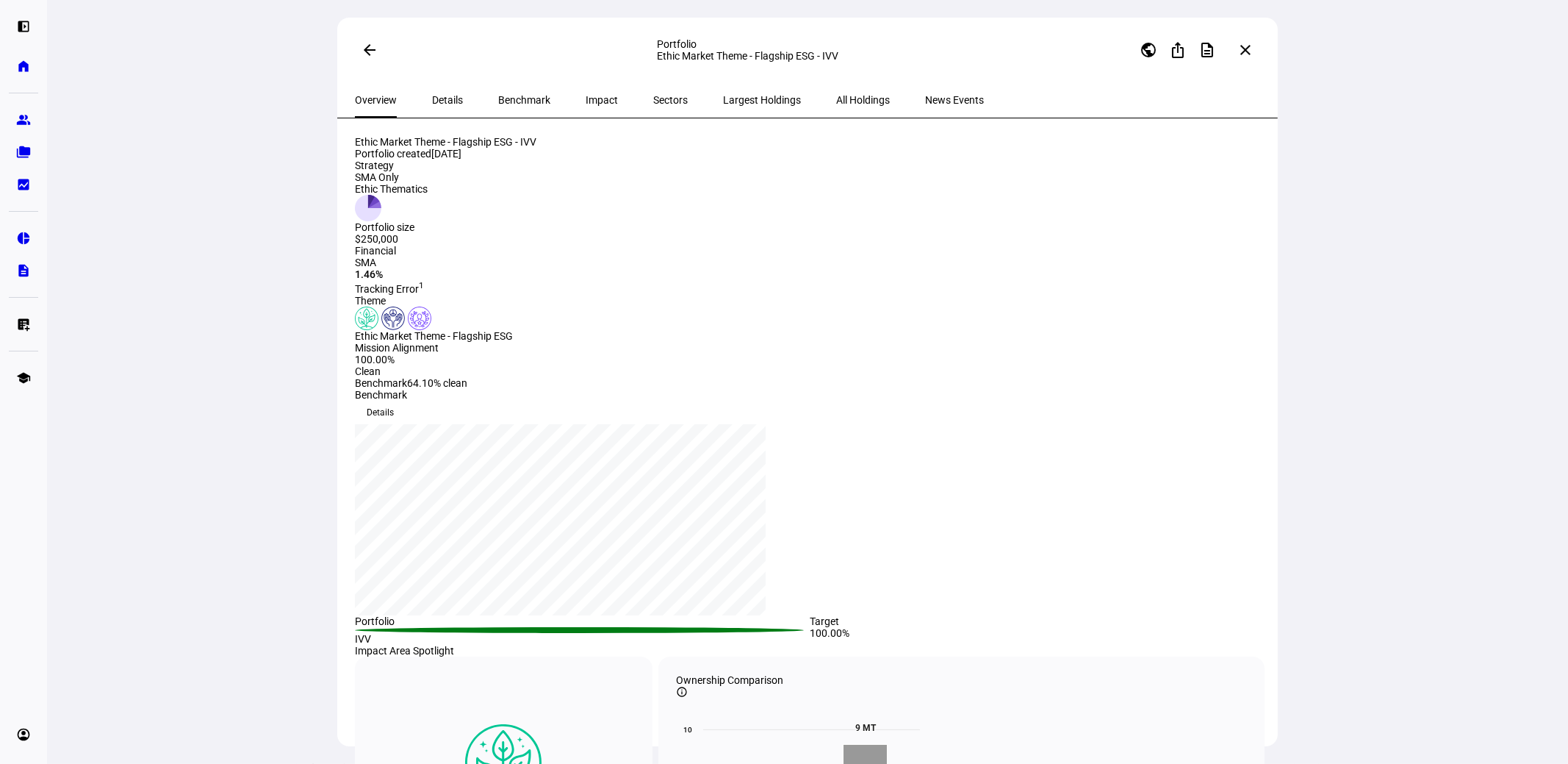
click at [363, 50] on mat-icon "arrow_back" at bounding box center [369, 50] width 18 height 18
